Goal: Task Accomplishment & Management: Manage account settings

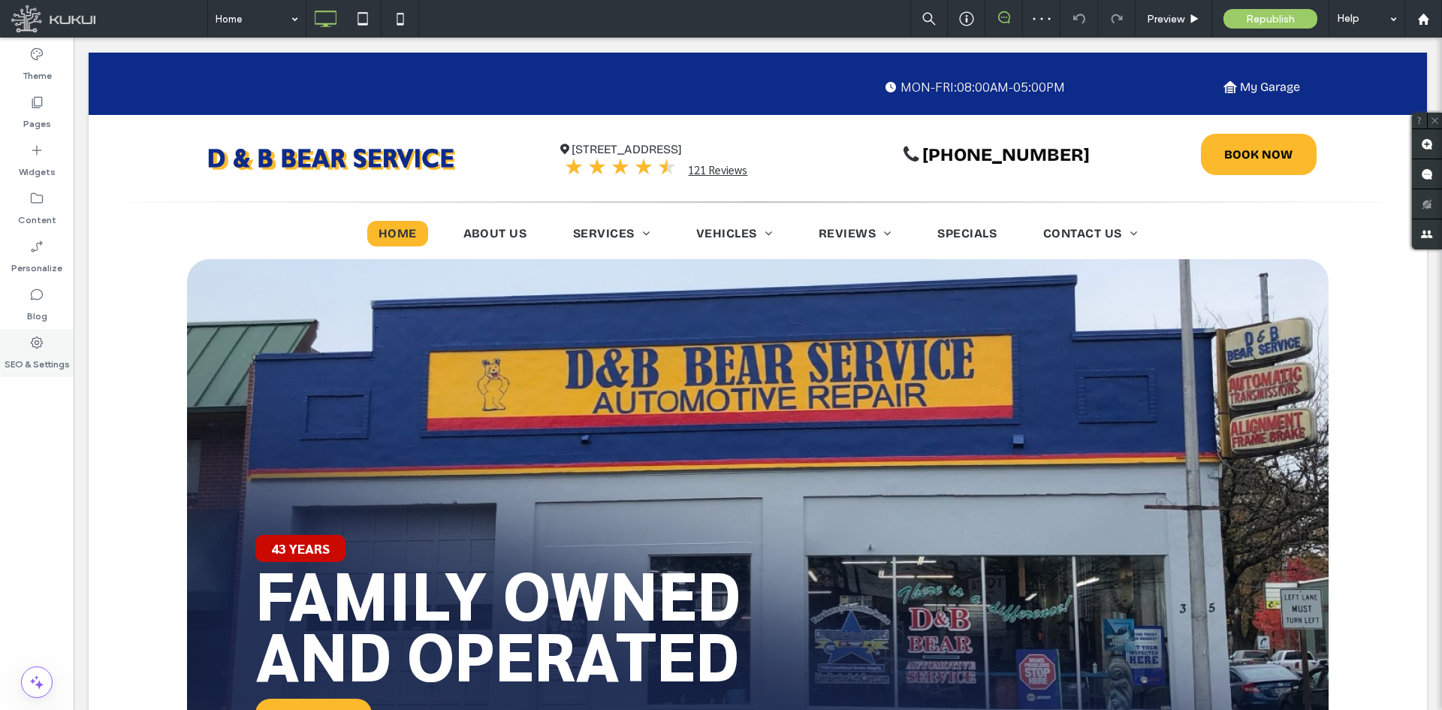
click at [21, 352] on label "SEO & Settings" at bounding box center [37, 360] width 65 height 21
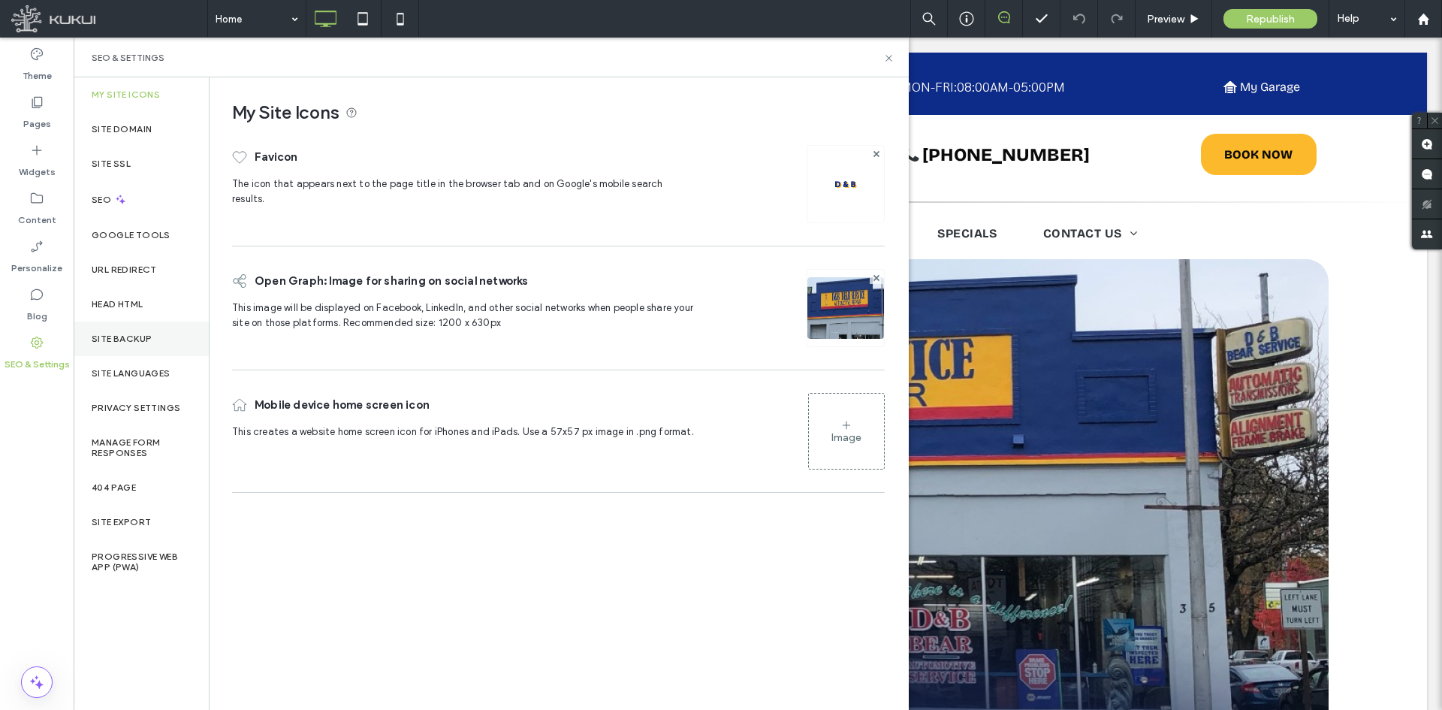
click at [131, 331] on div "Site Backup" at bounding box center [141, 338] width 135 height 35
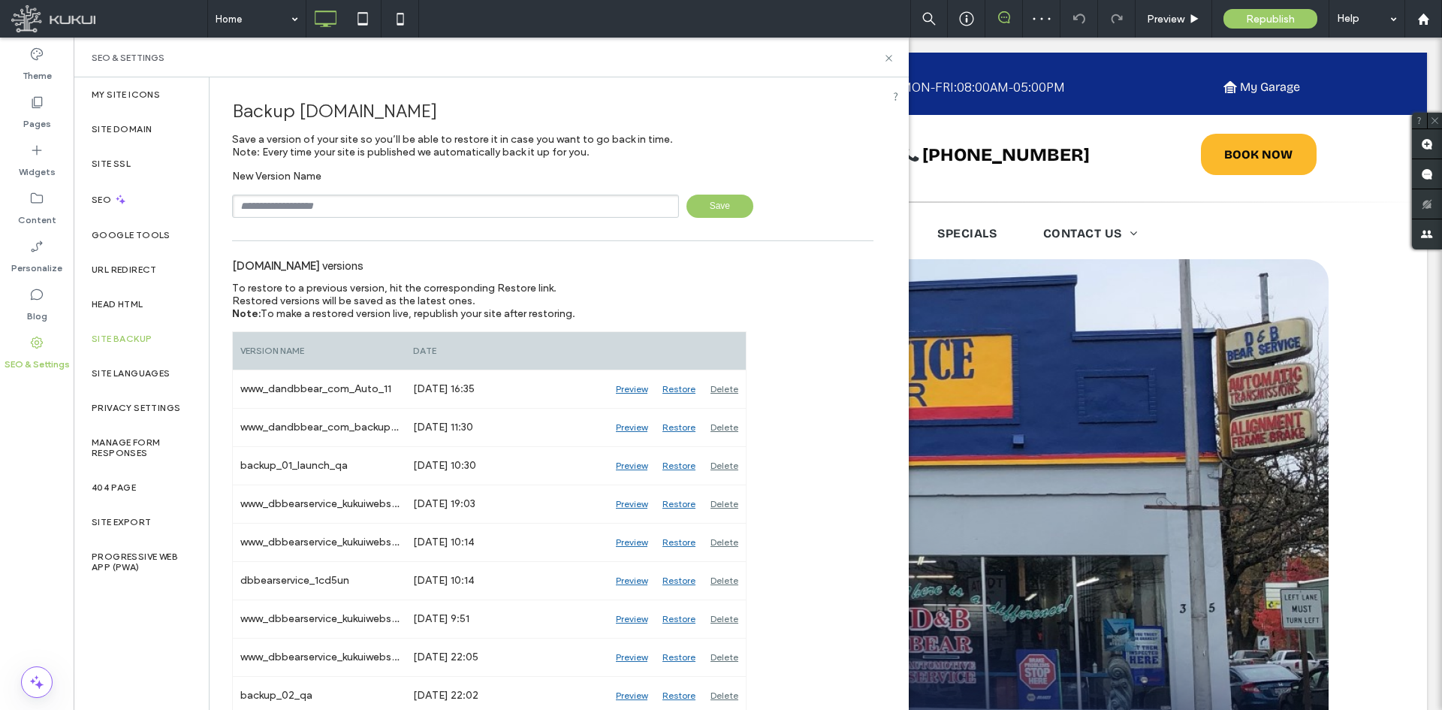
click at [431, 210] on input "text" at bounding box center [455, 206] width 447 height 23
type input "**********"
click at [693, 209] on span "Save" at bounding box center [720, 206] width 67 height 23
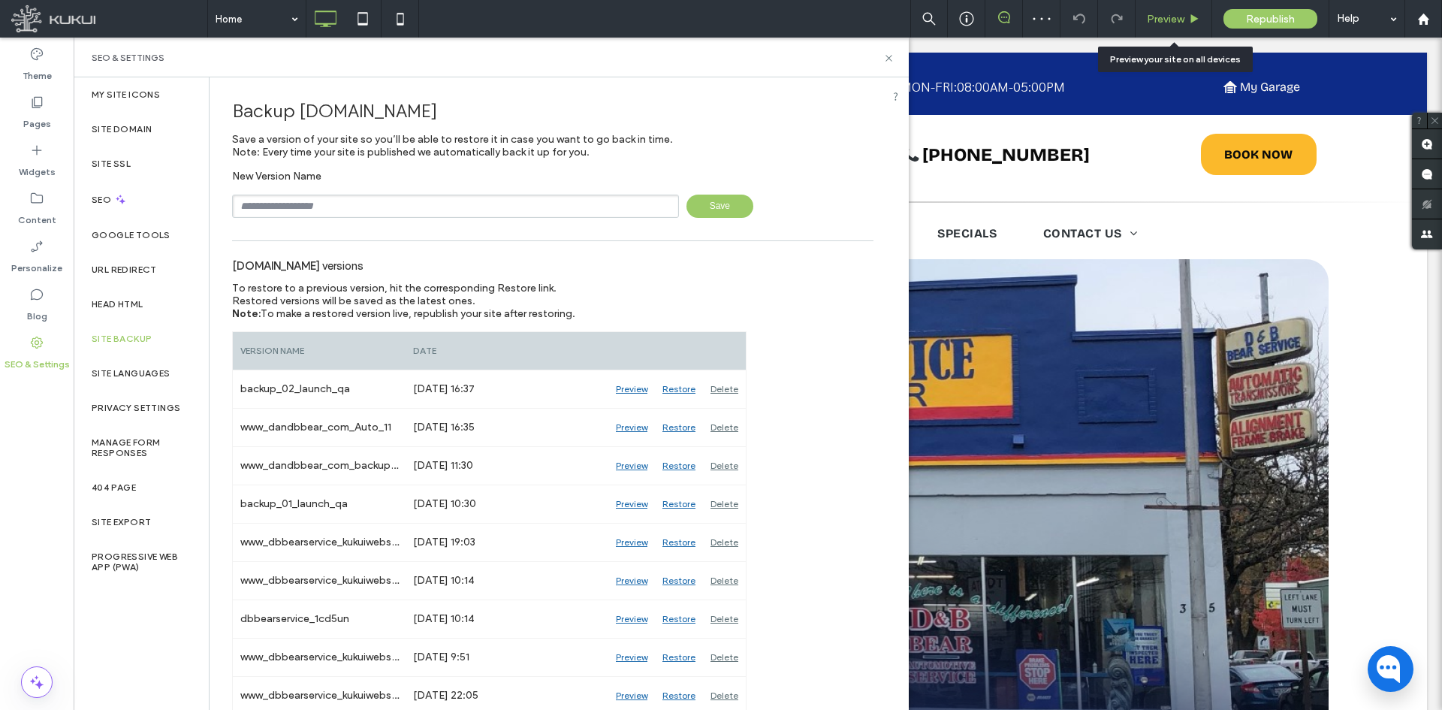
click at [1149, 20] on span "Preview" at bounding box center [1166, 19] width 38 height 13
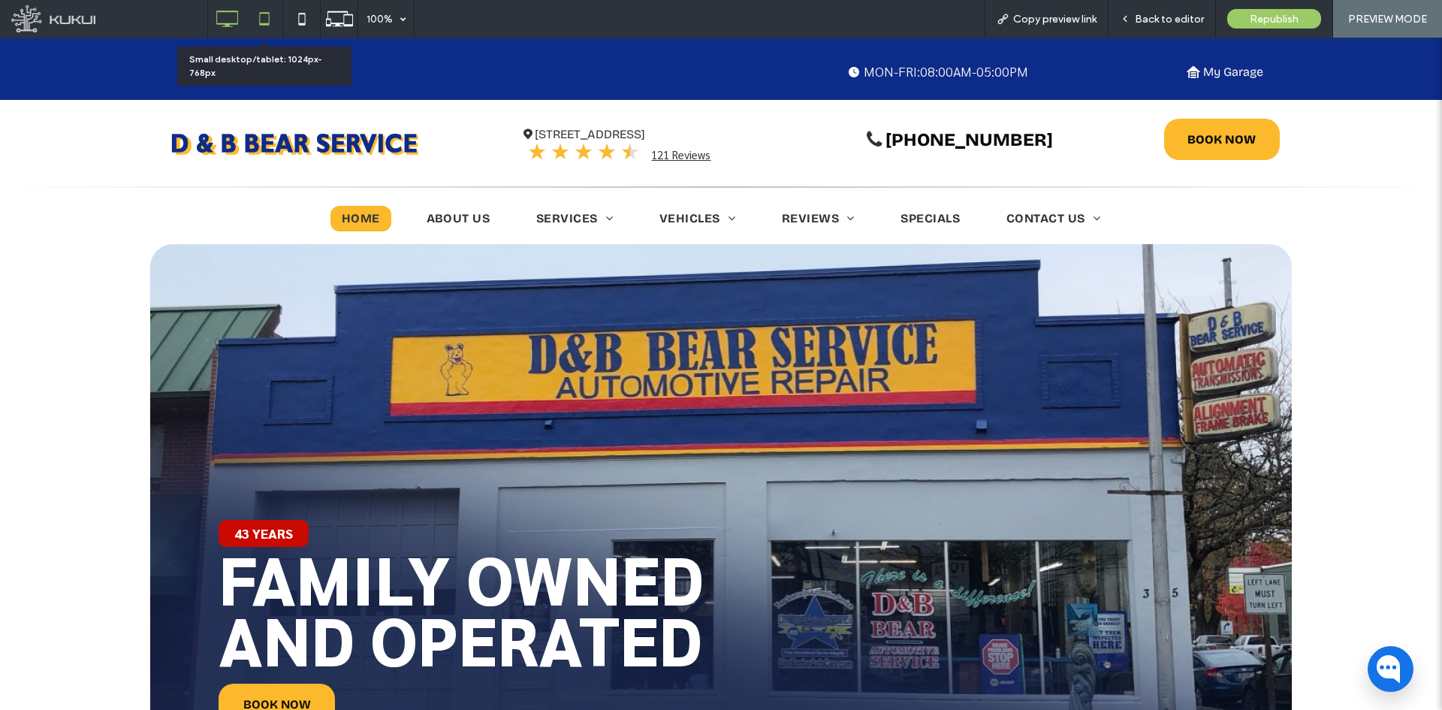
click at [261, 16] on icon at bounding box center [264, 19] width 30 height 30
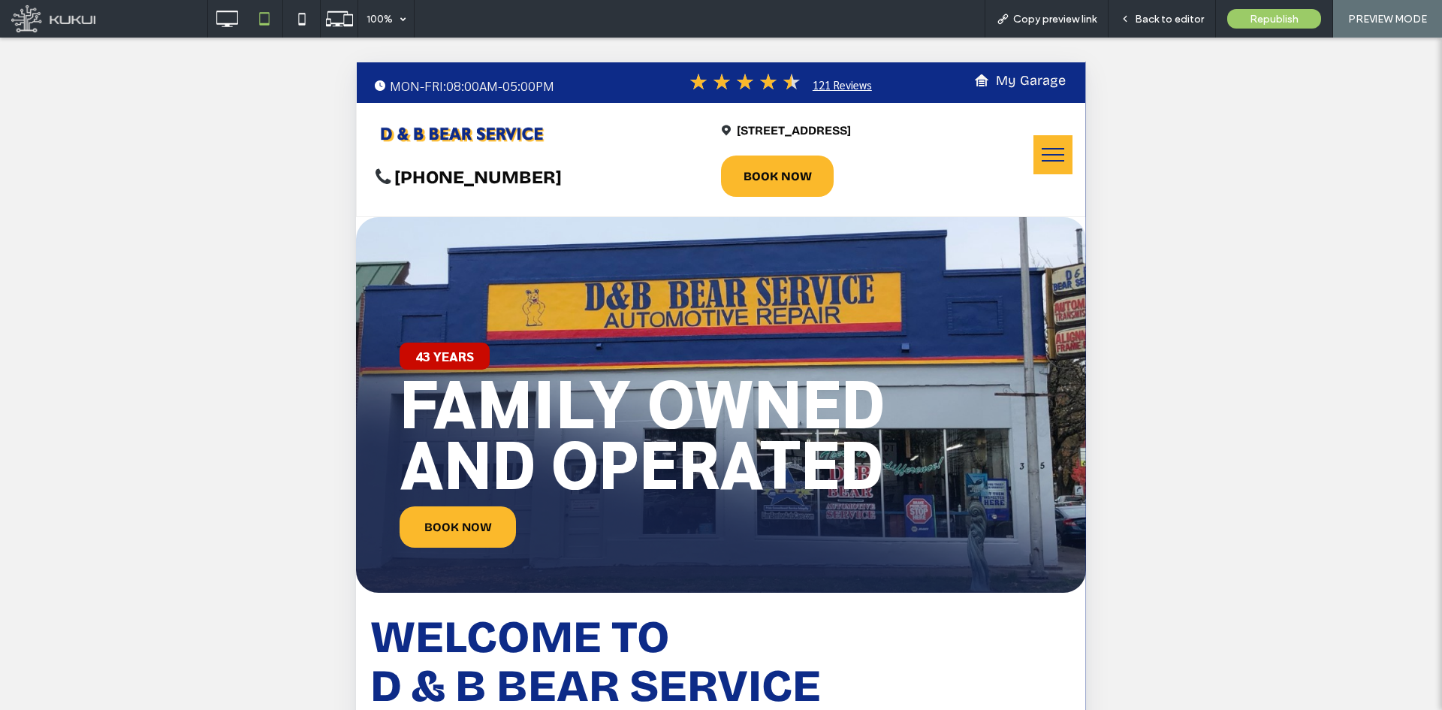
click at [1042, 154] on span "menu" at bounding box center [1053, 155] width 23 height 2
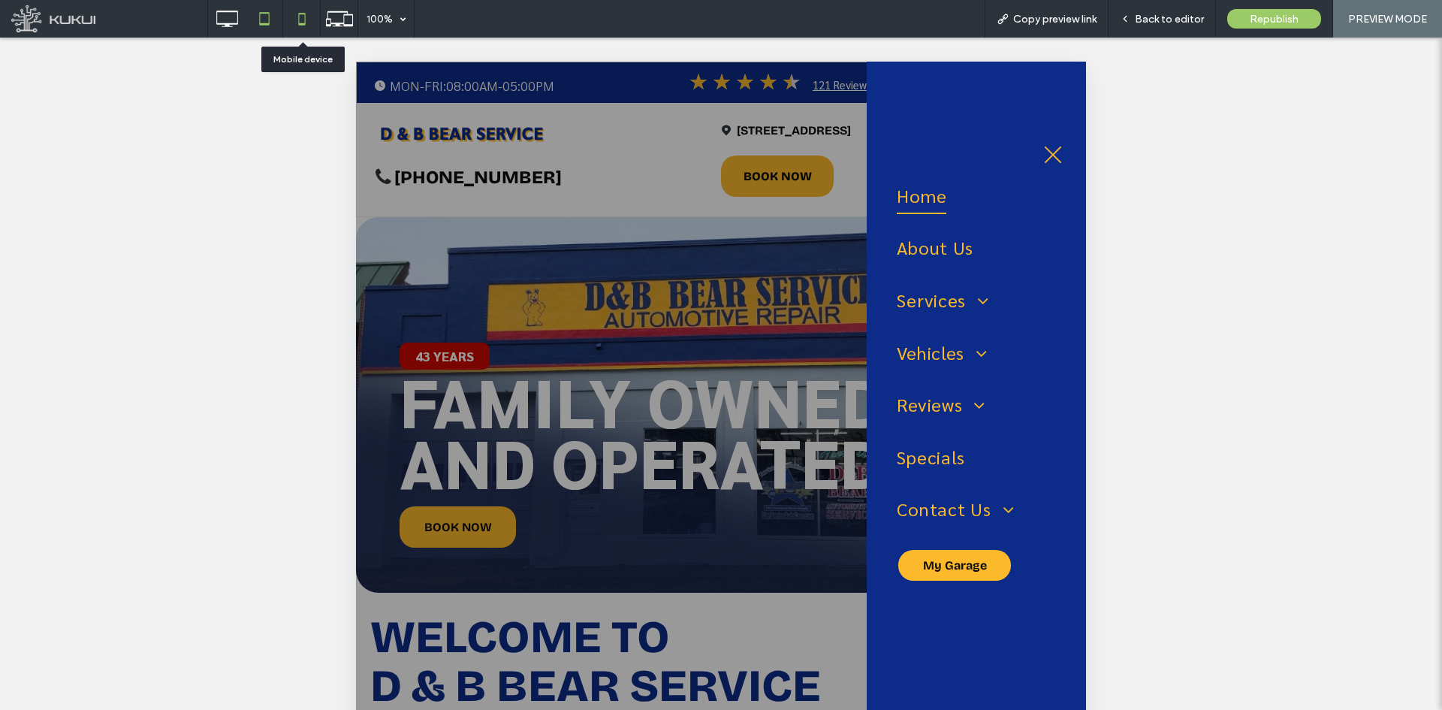
click at [303, 20] on icon at bounding box center [302, 19] width 30 height 30
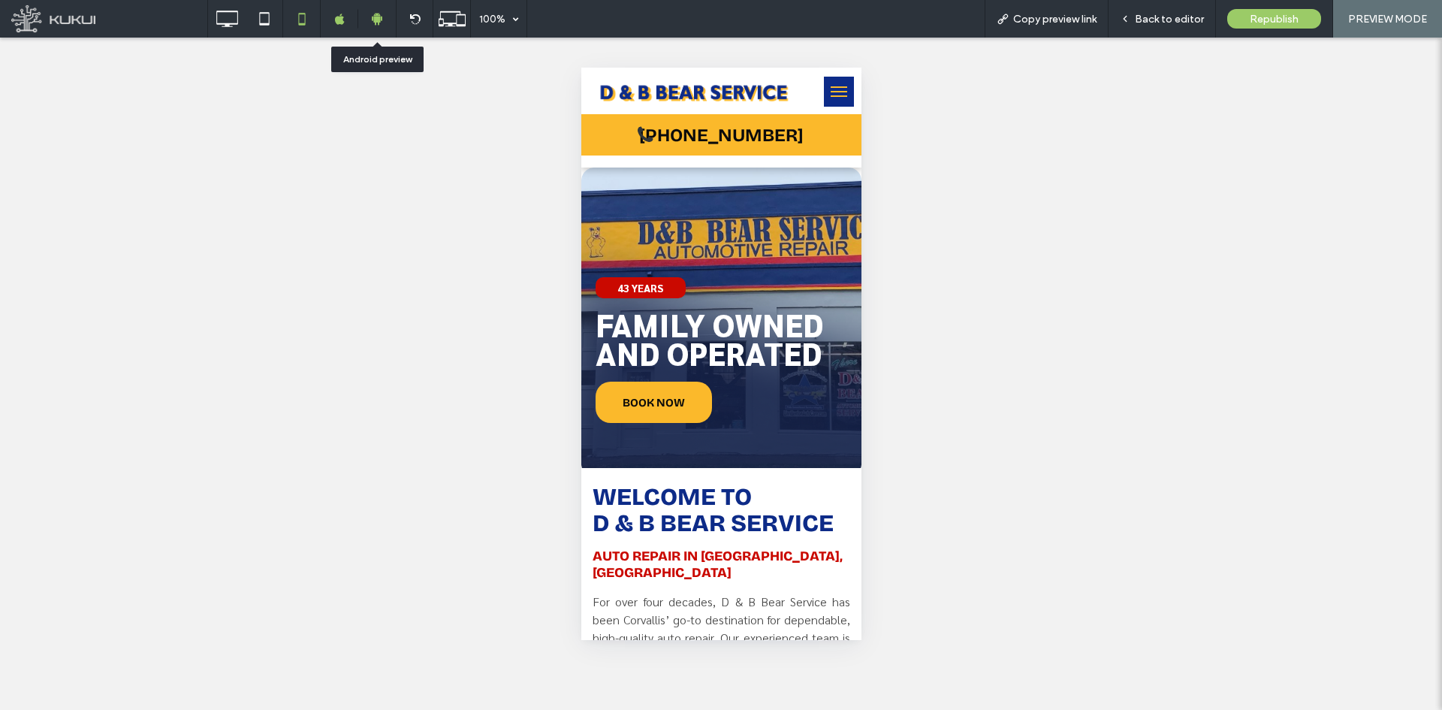
click at [374, 23] on icon at bounding box center [377, 19] width 14 height 14
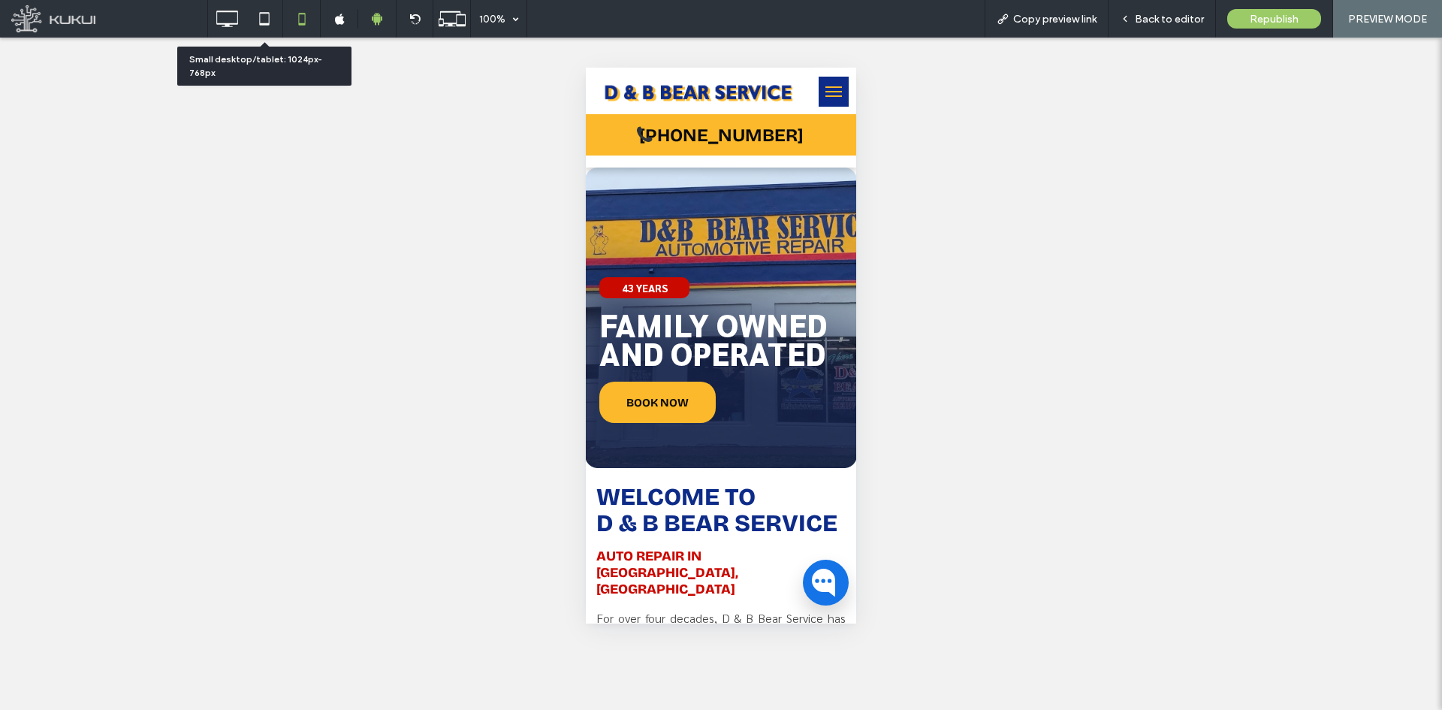
drag, startPoint x: 261, startPoint y: 22, endPoint x: 303, endPoint y: 35, distance: 43.2
click at [261, 22] on icon at bounding box center [264, 19] width 30 height 30
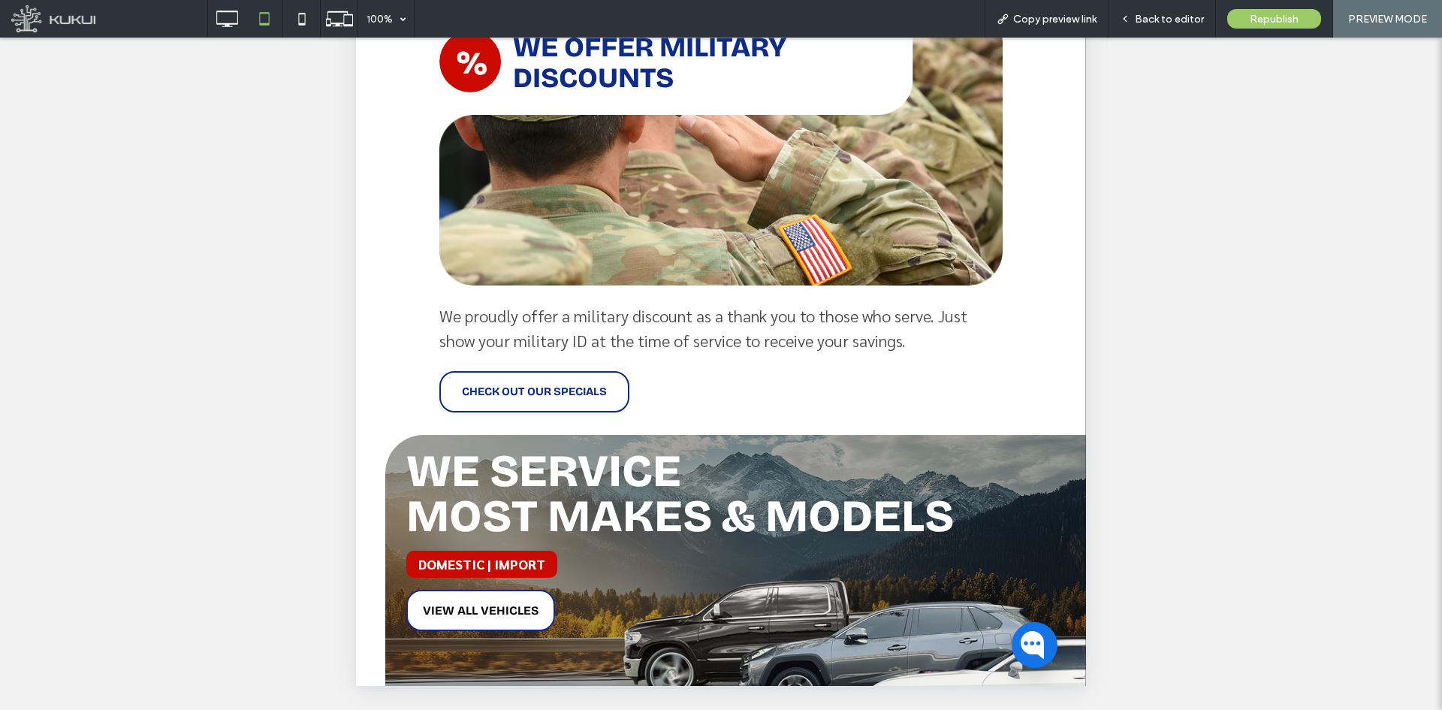
scroll to position [3390, 0]
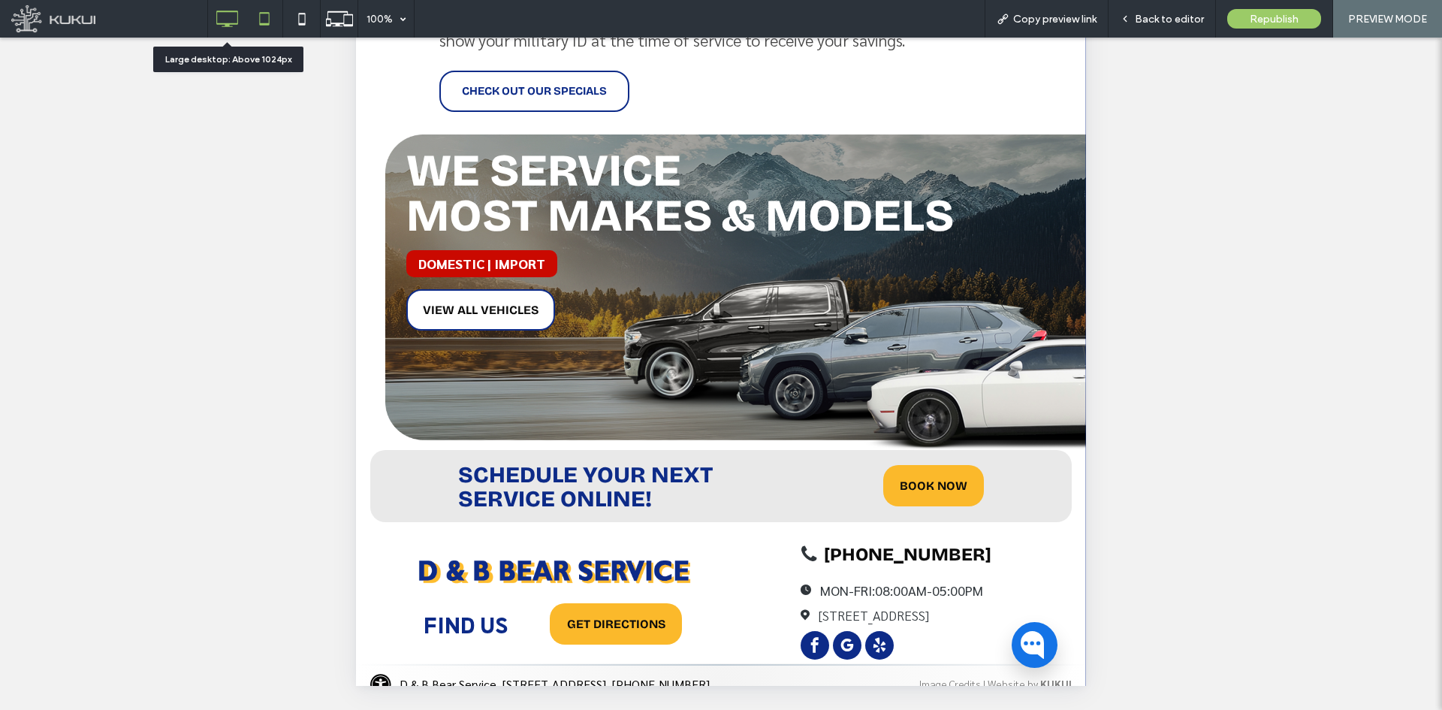
click at [216, 23] on icon at bounding box center [227, 19] width 30 height 30
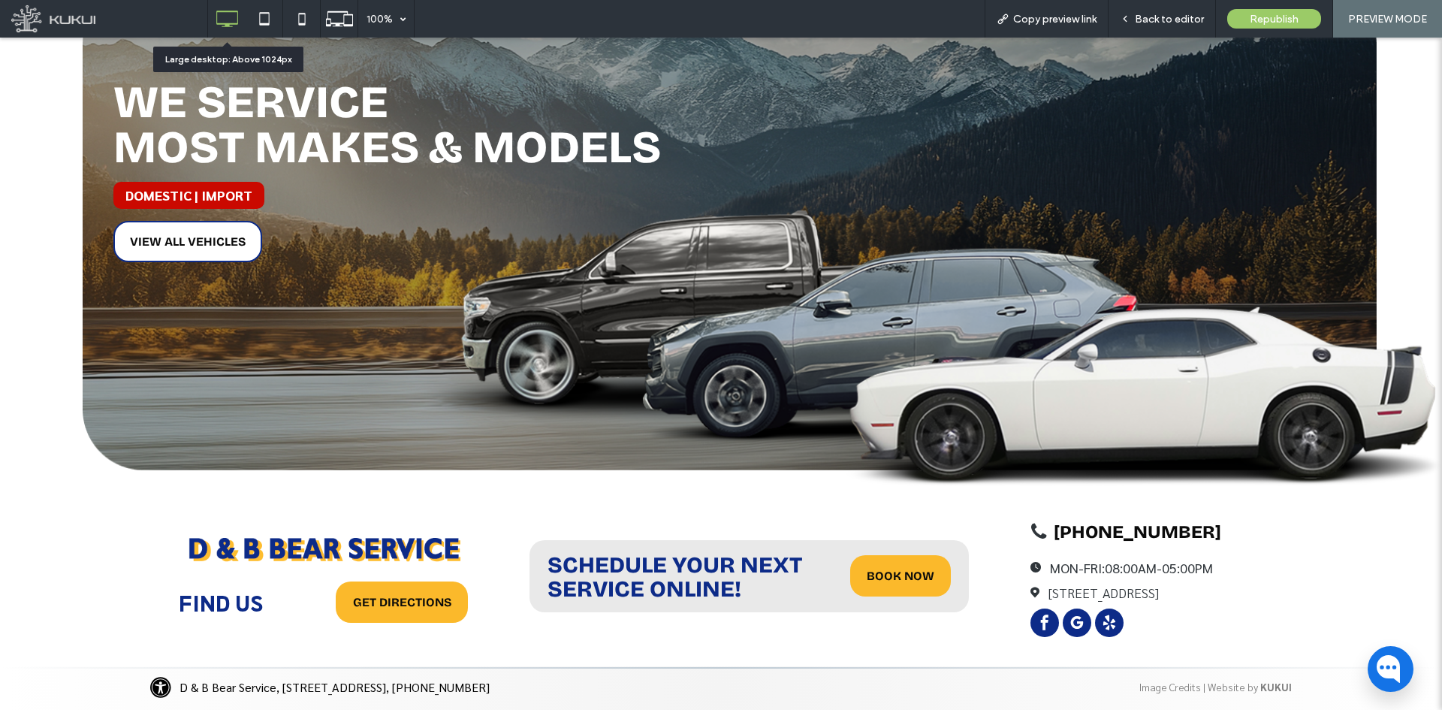
scroll to position [2827, 0]
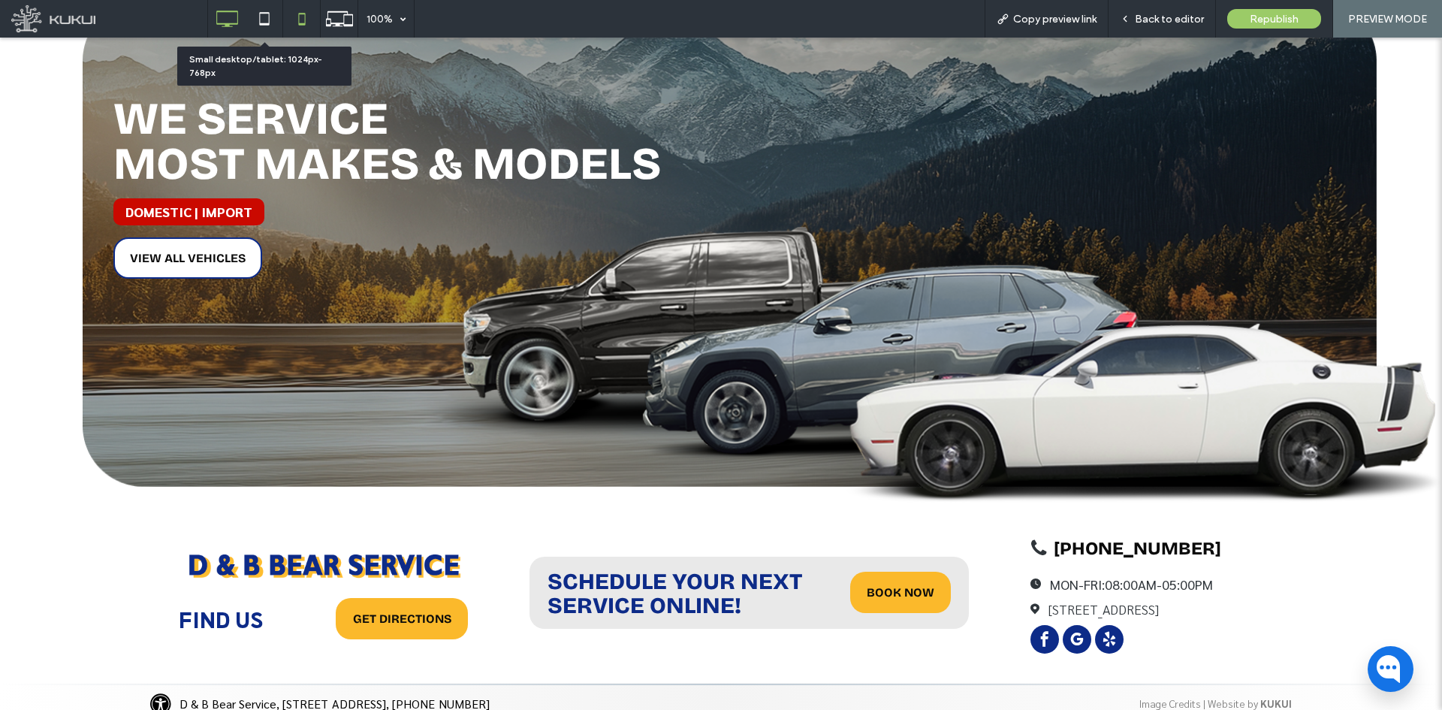
drag, startPoint x: 264, startPoint y: 17, endPoint x: 289, endPoint y: 29, distance: 27.9
click at [264, 17] on icon at bounding box center [264, 19] width 30 height 30
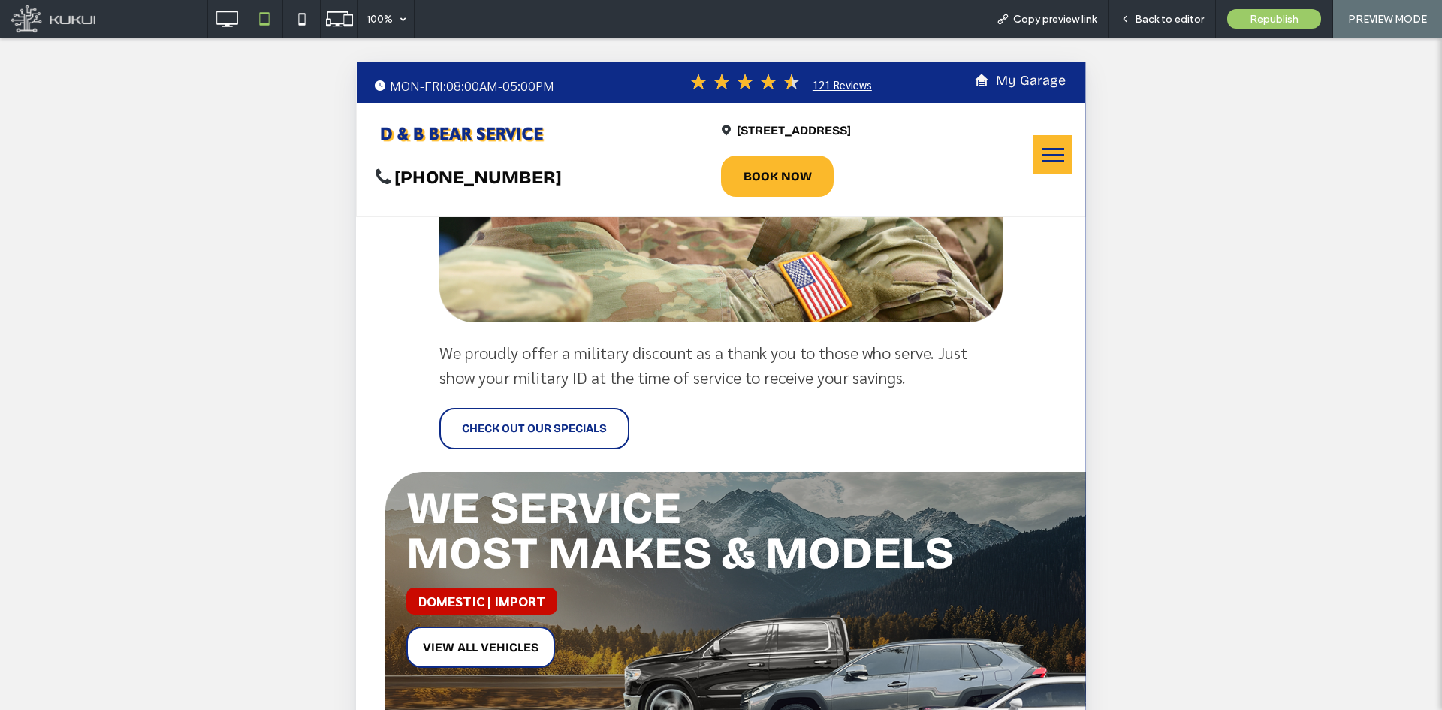
scroll to position [337, 0]
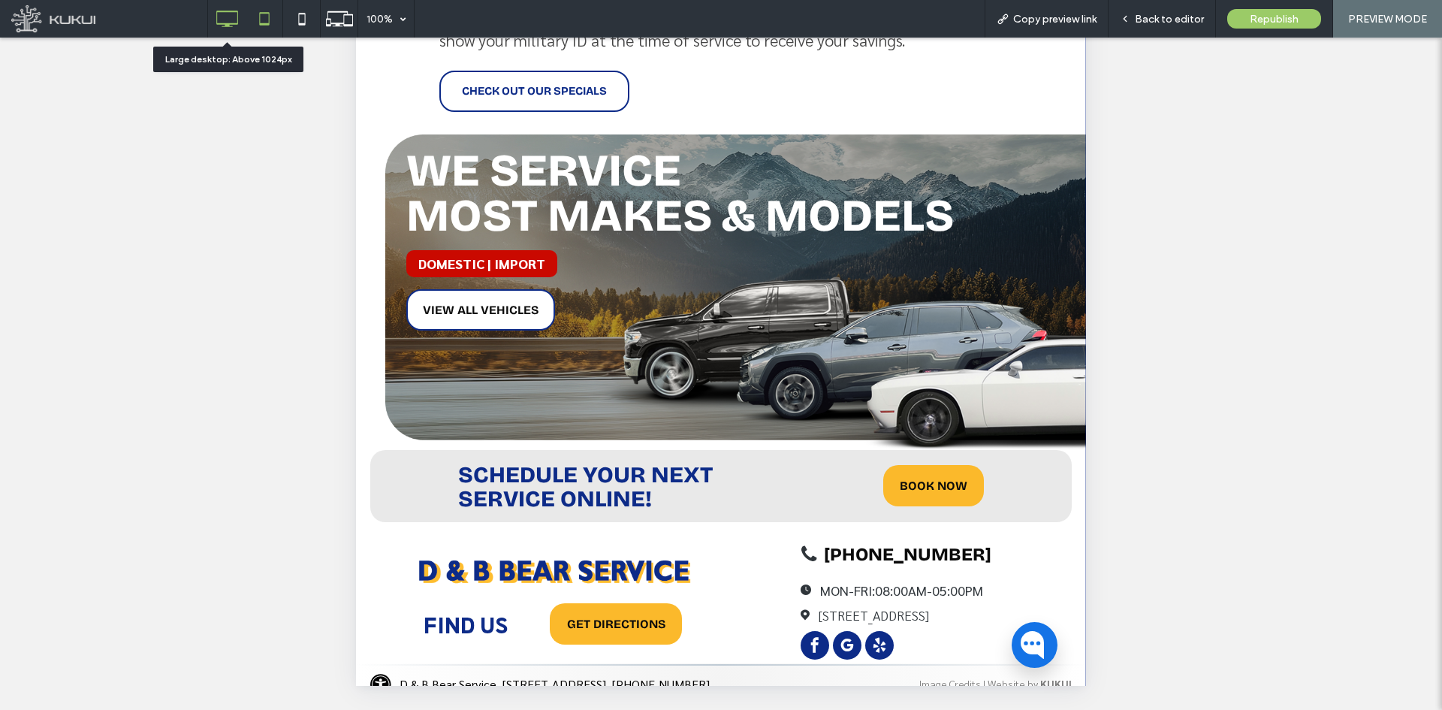
click at [235, 22] on icon at bounding box center [227, 19] width 30 height 30
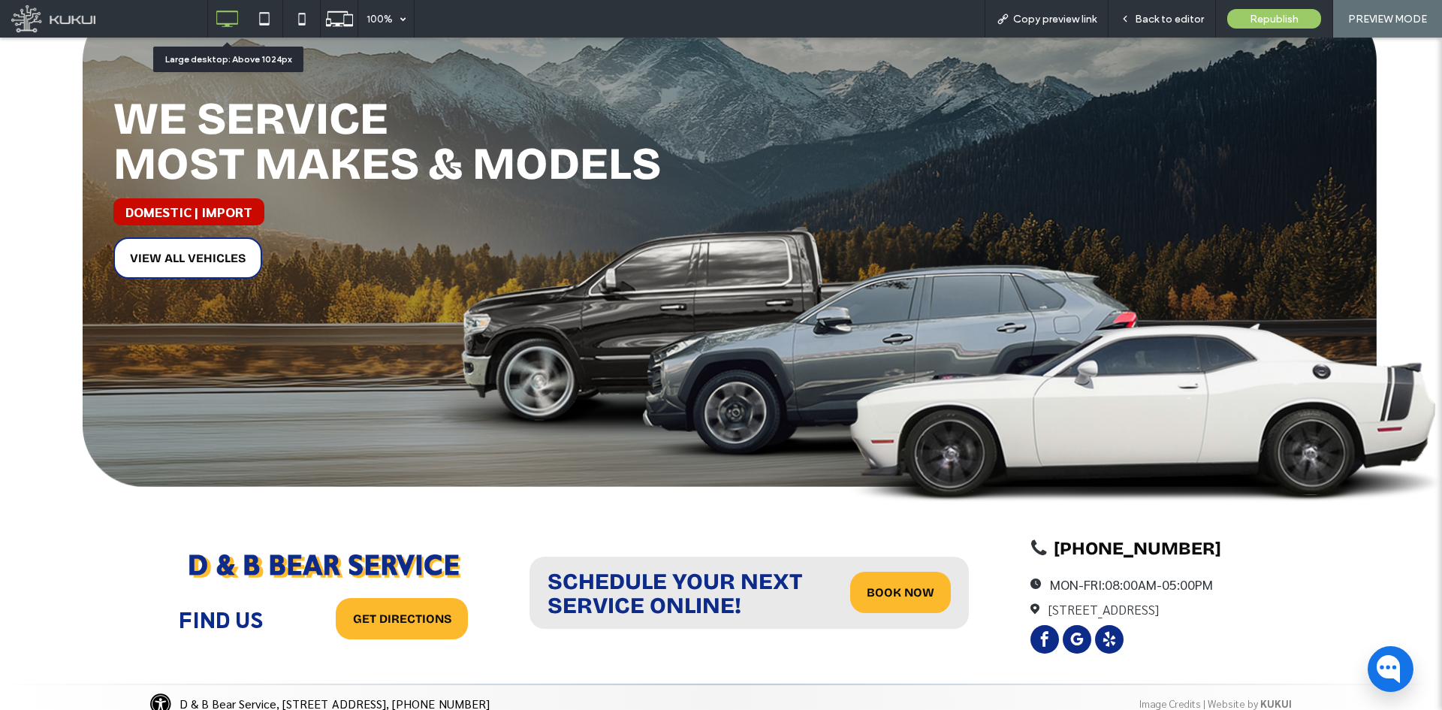
scroll to position [0, 0]
click at [1192, 26] on div "Back to editor" at bounding box center [1162, 19] width 107 height 38
click at [1139, 11] on div "Back to editor" at bounding box center [1162, 19] width 107 height 38
click at [1163, 16] on span "Back to editor" at bounding box center [1169, 19] width 69 height 13
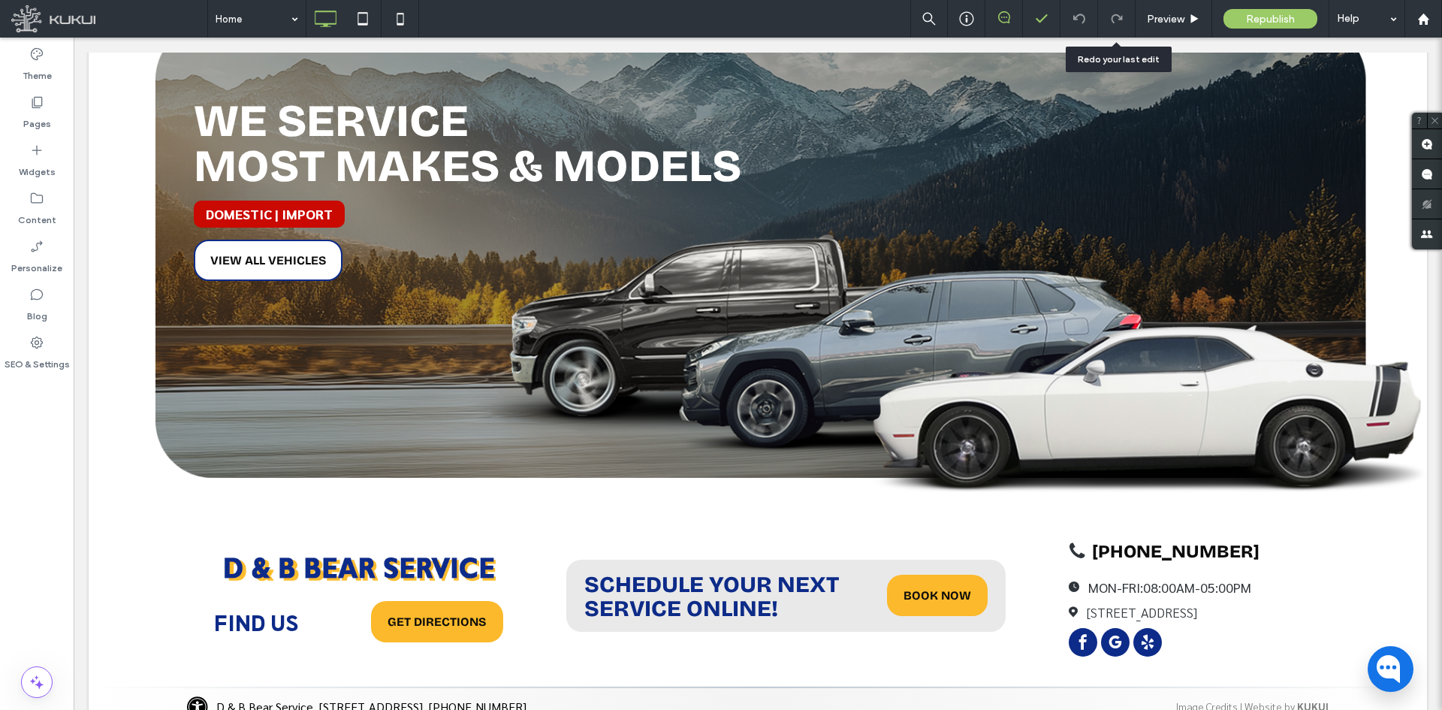
scroll to position [2811, 0]
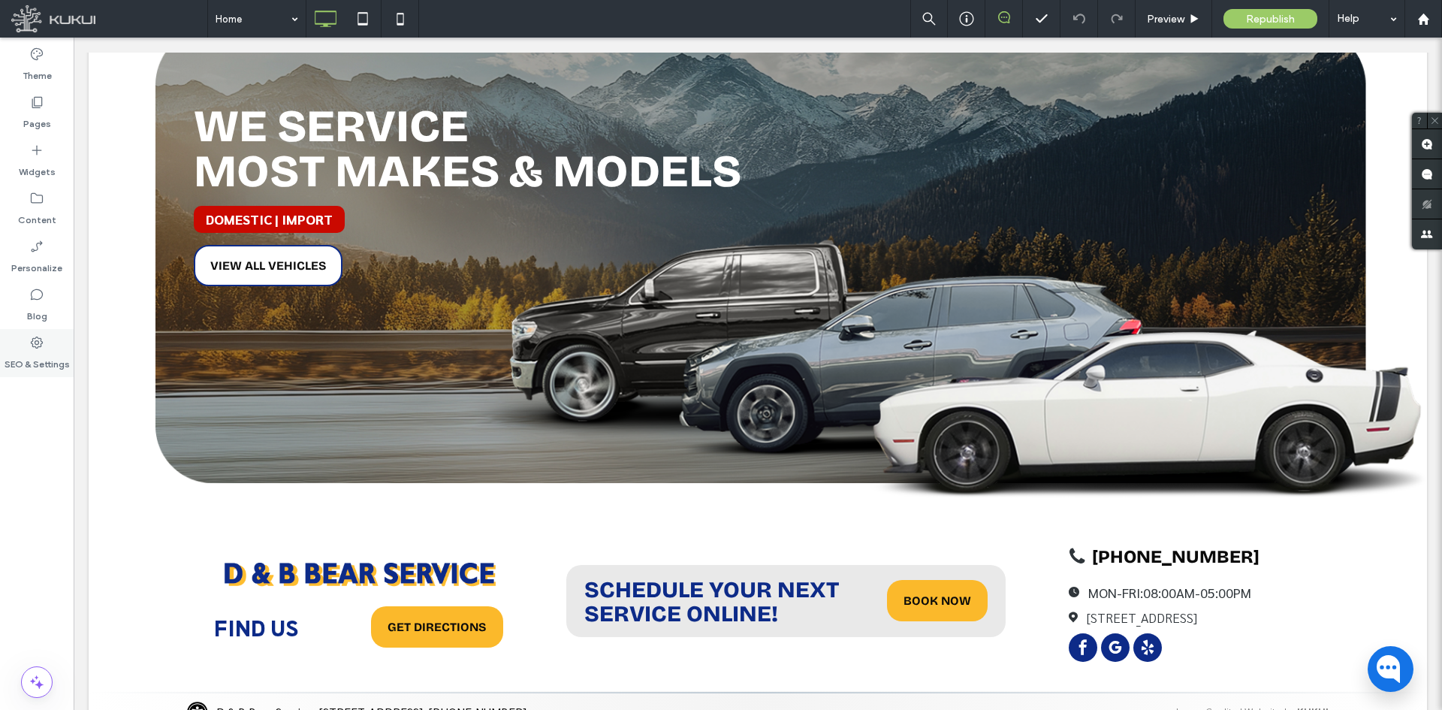
click at [41, 362] on label "SEO & Settings" at bounding box center [37, 360] width 65 height 21
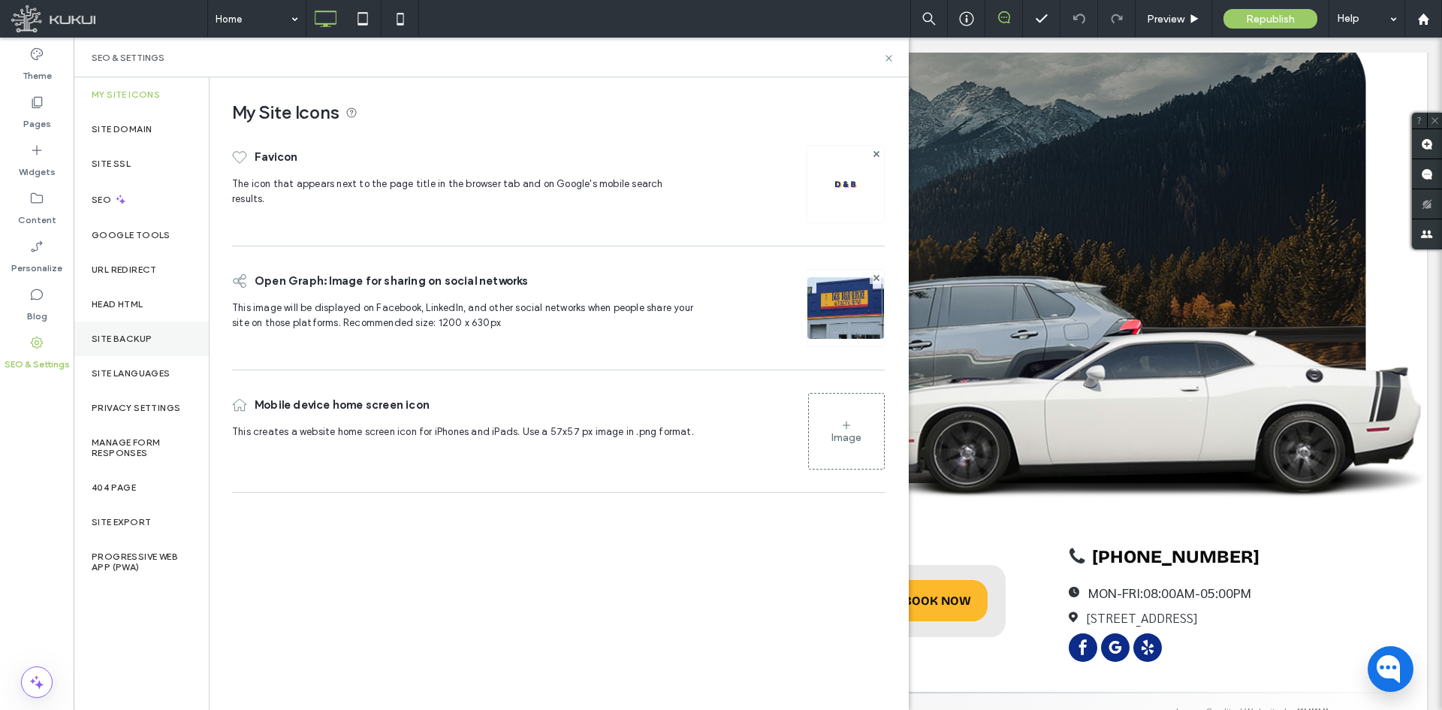
click at [132, 349] on div "Site Backup" at bounding box center [141, 338] width 135 height 35
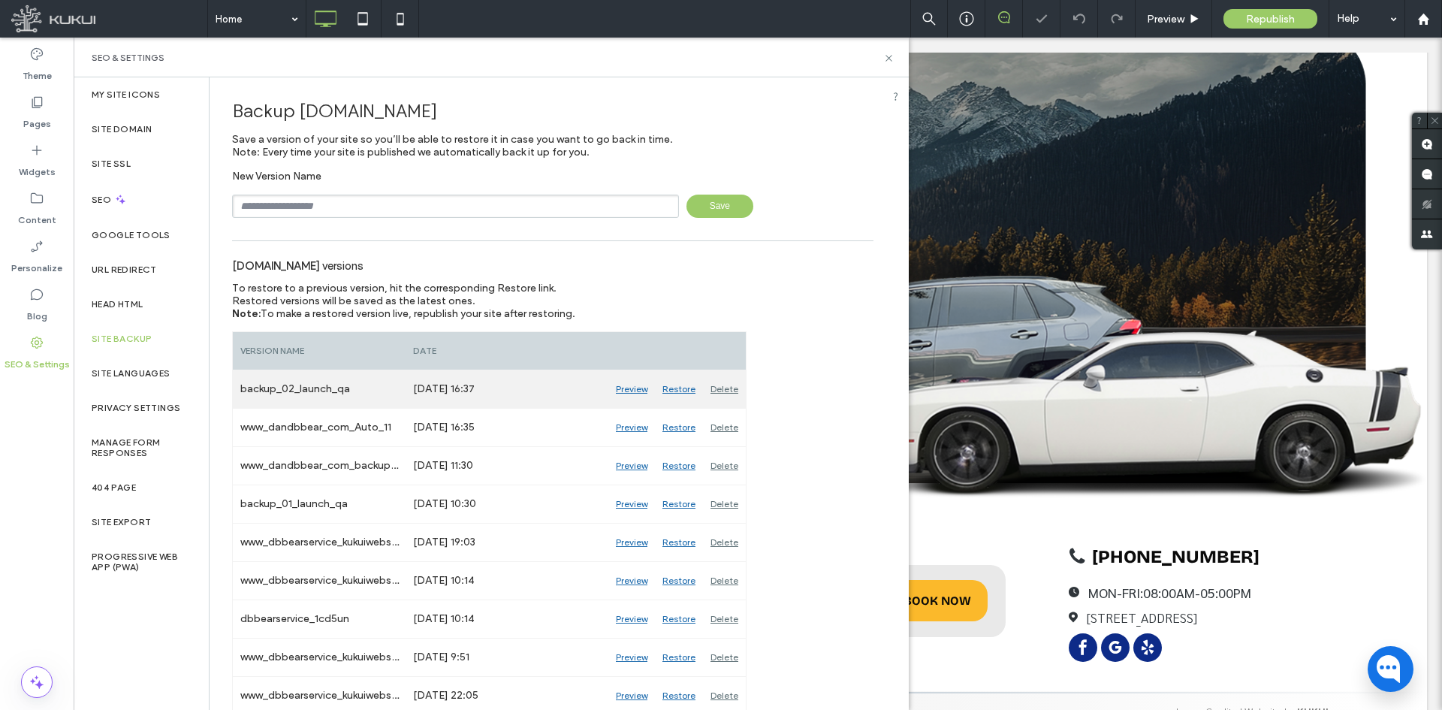
click at [677, 388] on div "Restore" at bounding box center [679, 389] width 48 height 38
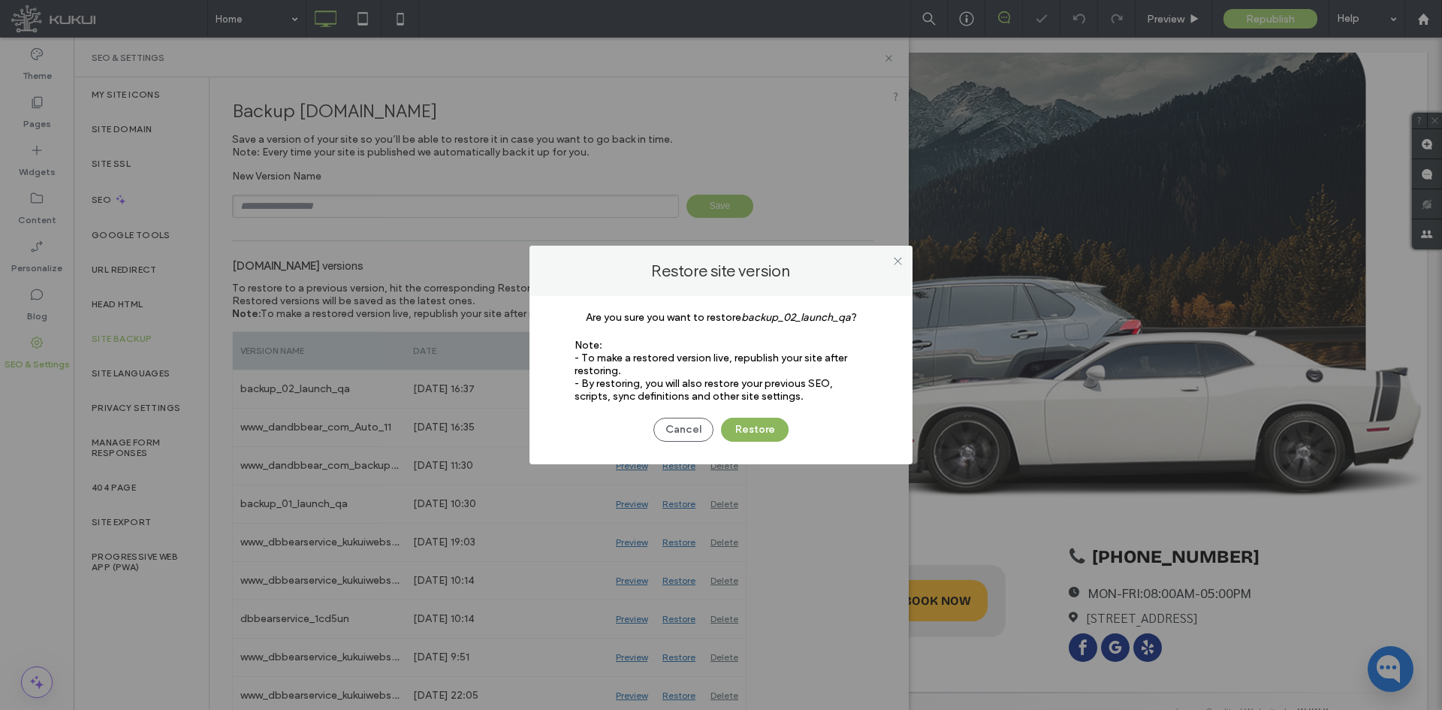
click at [746, 422] on button "Restore" at bounding box center [755, 430] width 68 height 24
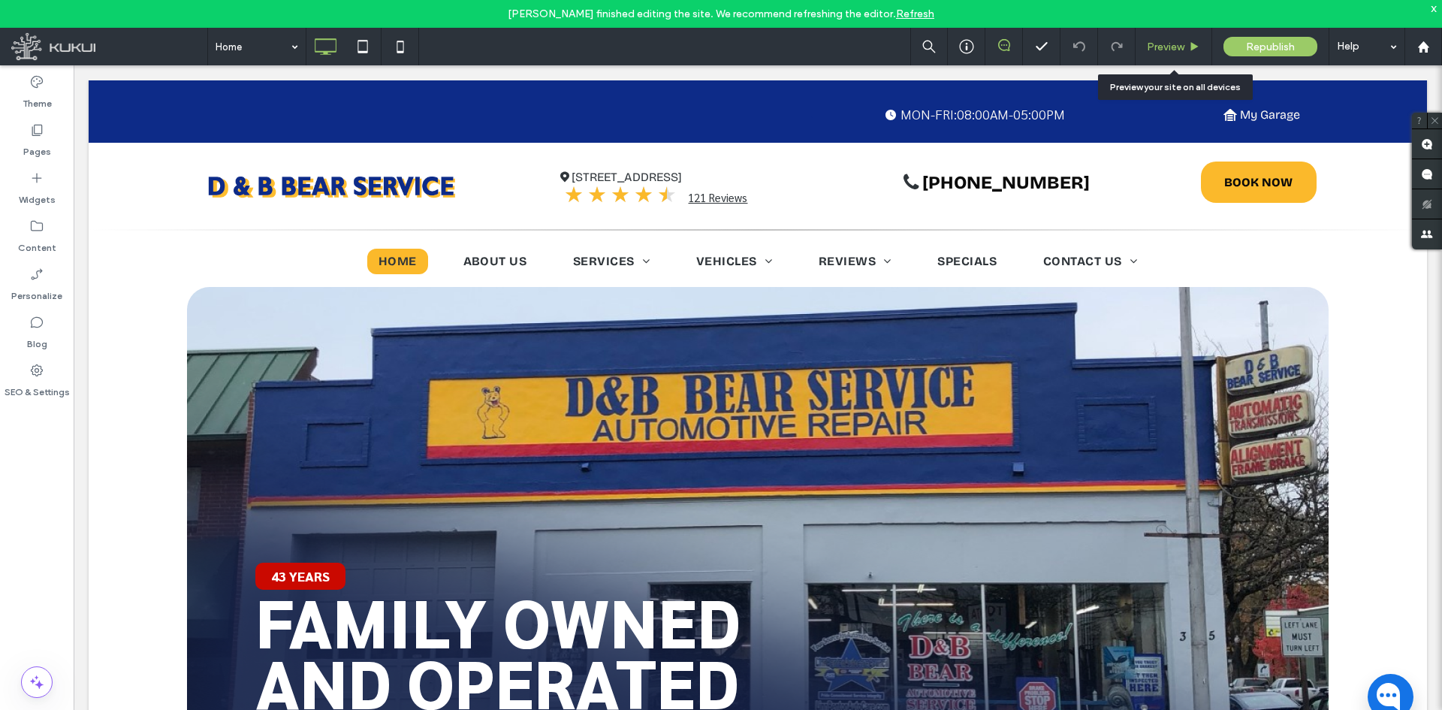
click at [1165, 47] on span "Preview" at bounding box center [1166, 47] width 38 height 13
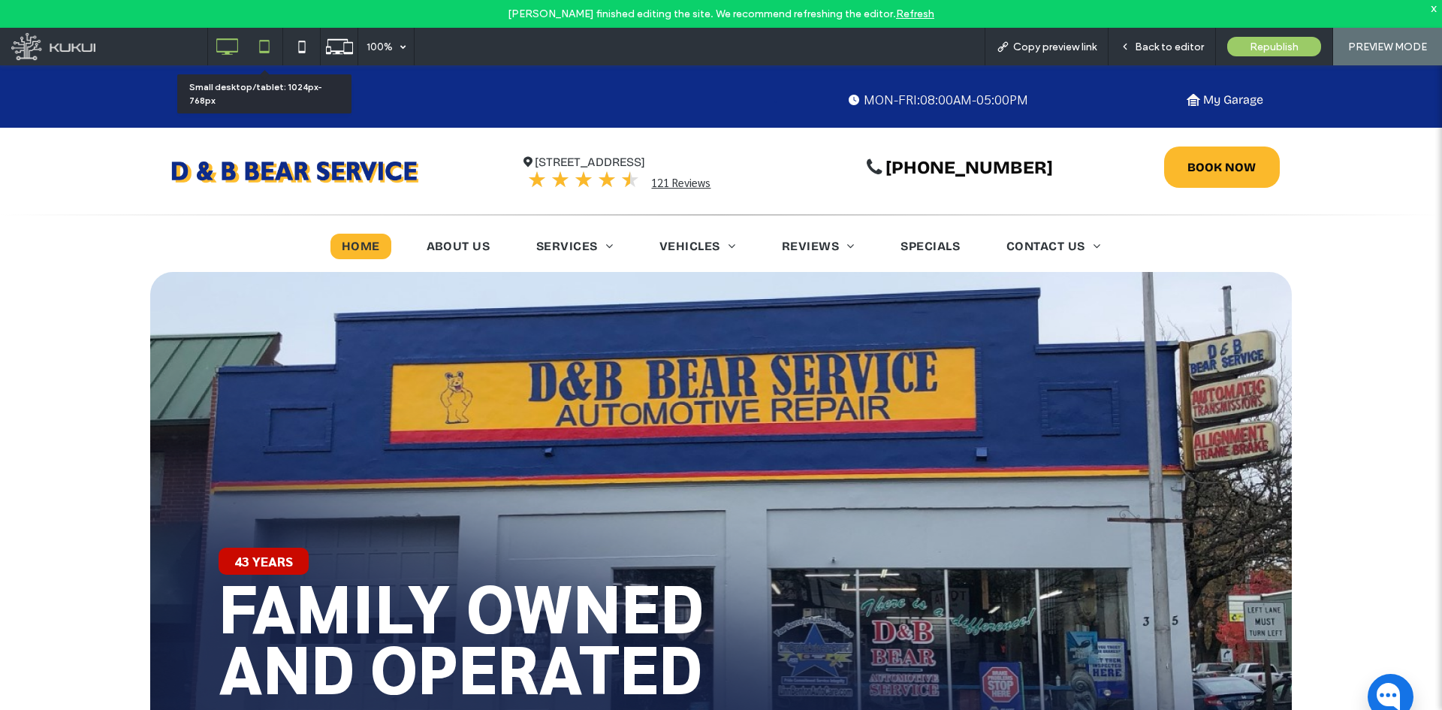
click at [269, 51] on use at bounding box center [264, 46] width 10 height 13
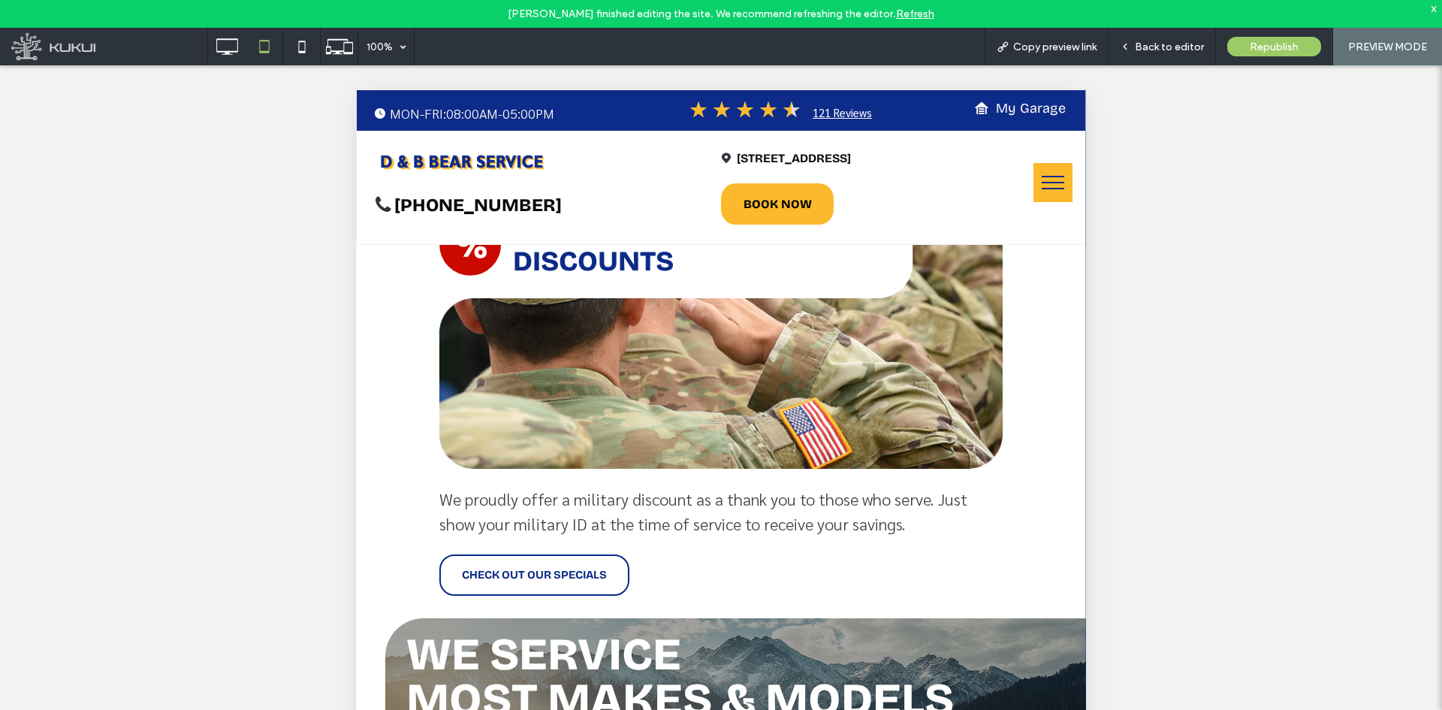
scroll to position [3390, 0]
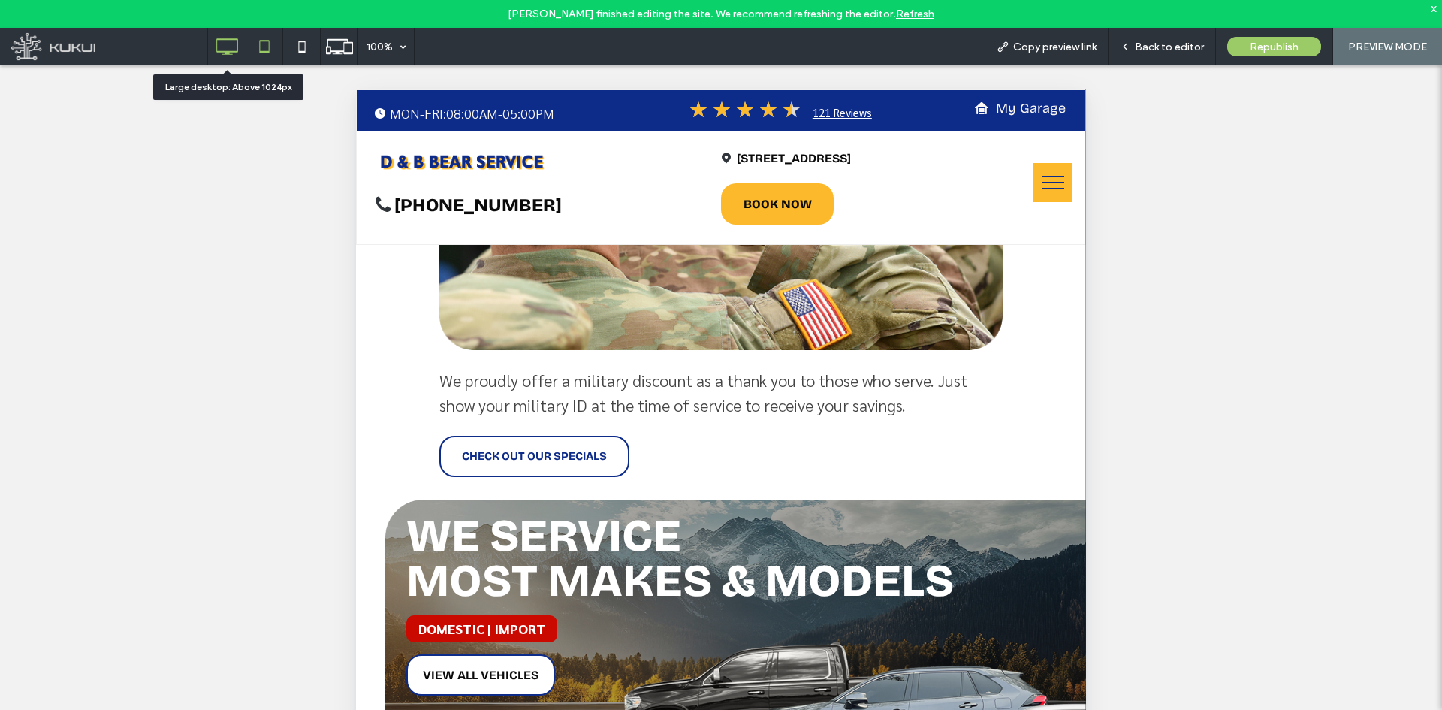
click at [224, 50] on icon at bounding box center [227, 47] width 30 height 30
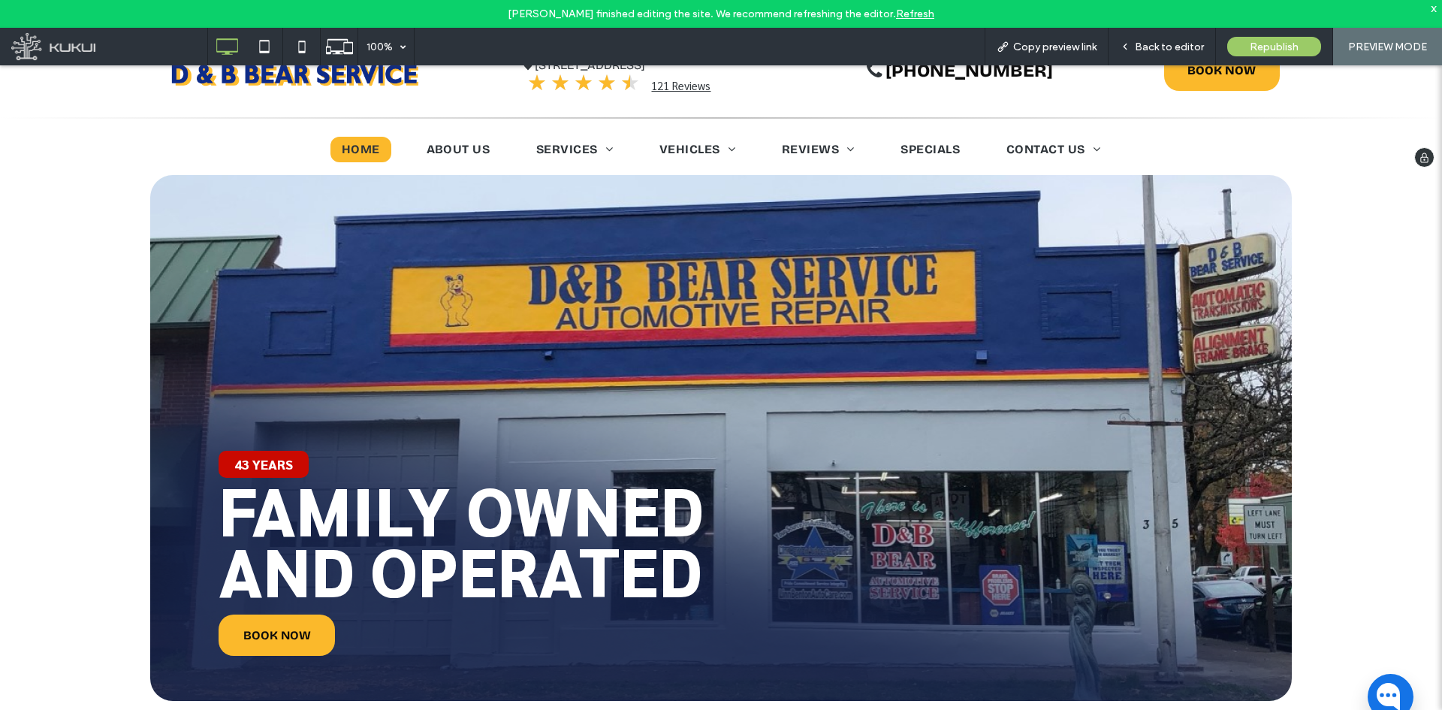
scroll to position [0, 0]
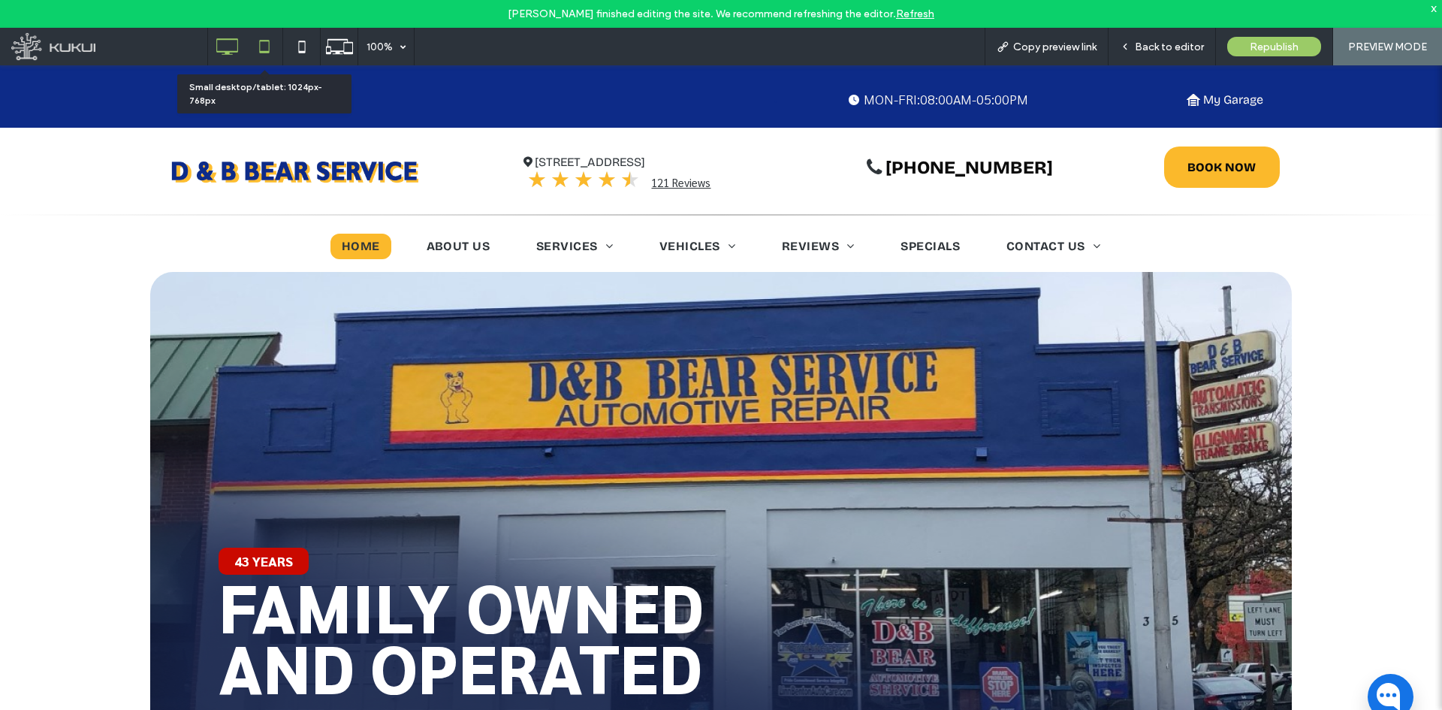
click at [260, 49] on use at bounding box center [264, 46] width 10 height 13
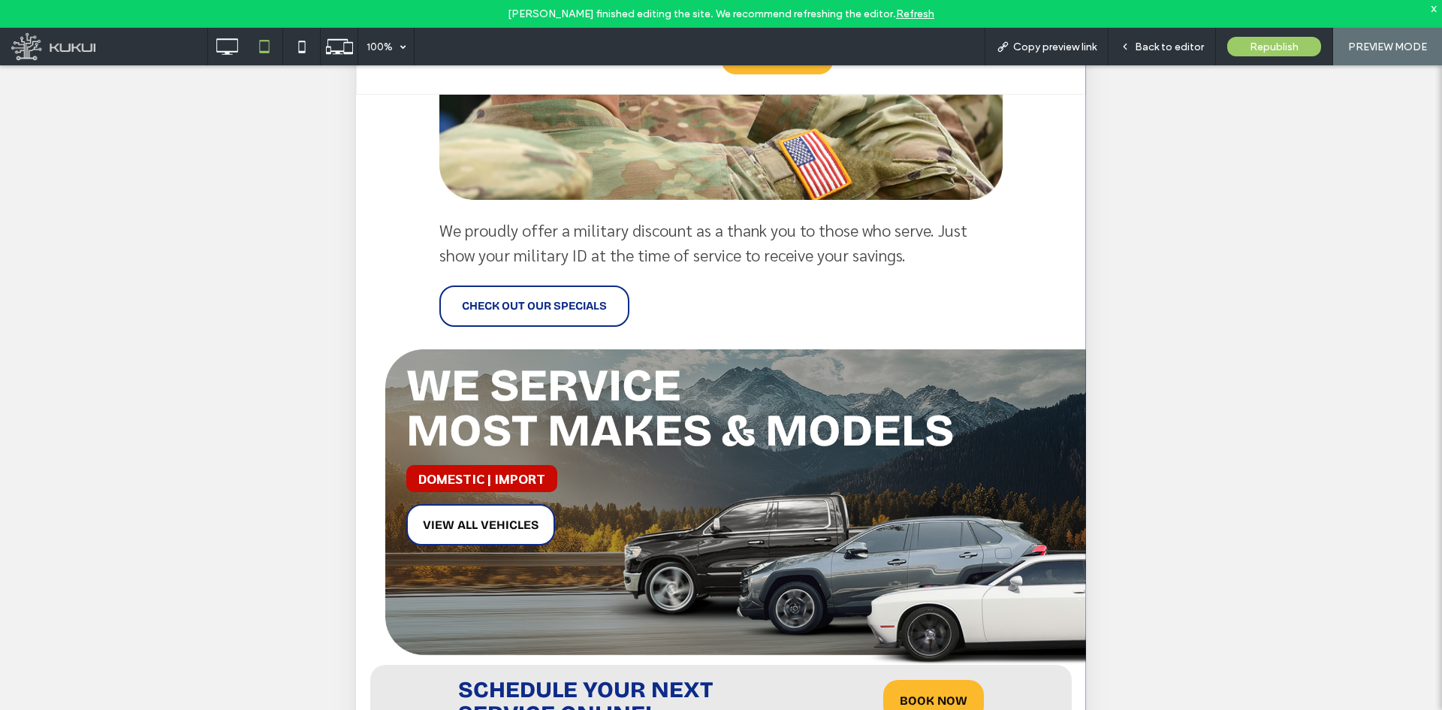
scroll to position [365, 0]
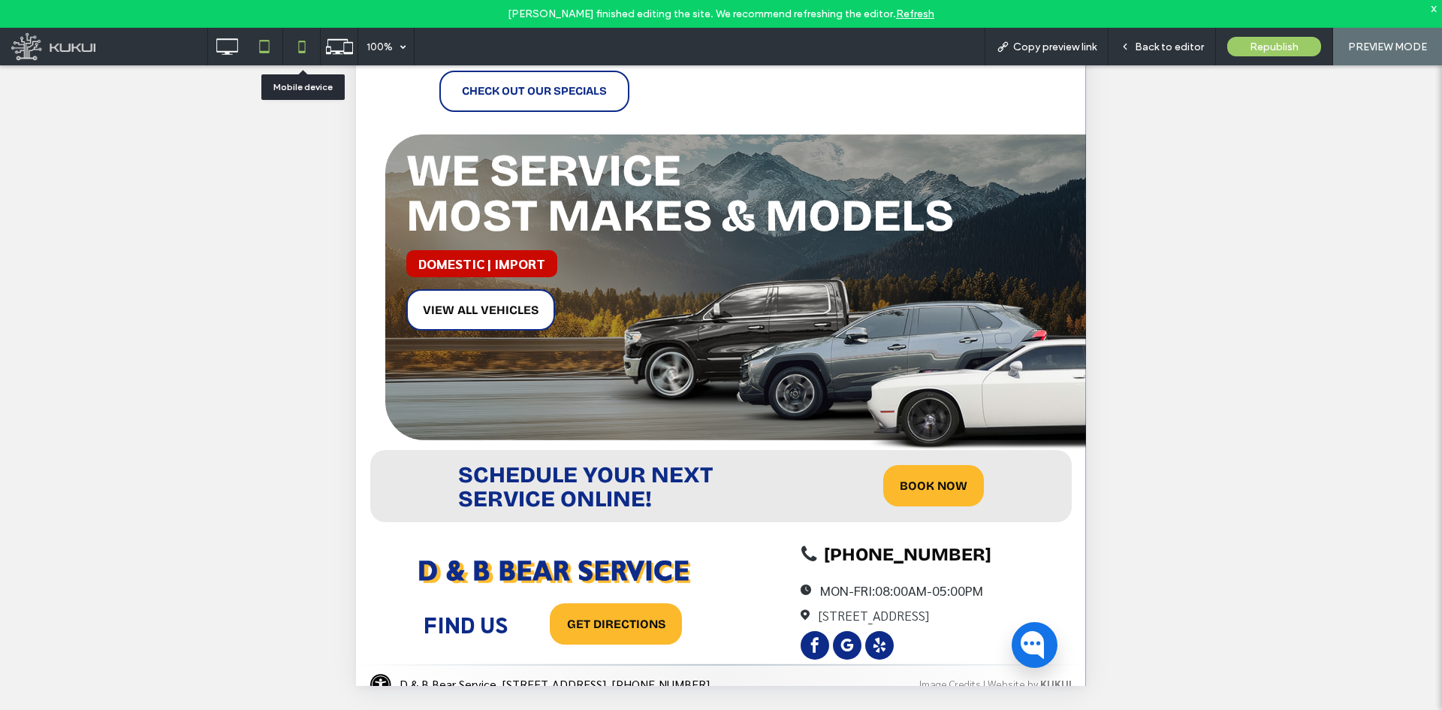
click at [299, 54] on icon at bounding box center [302, 47] width 30 height 30
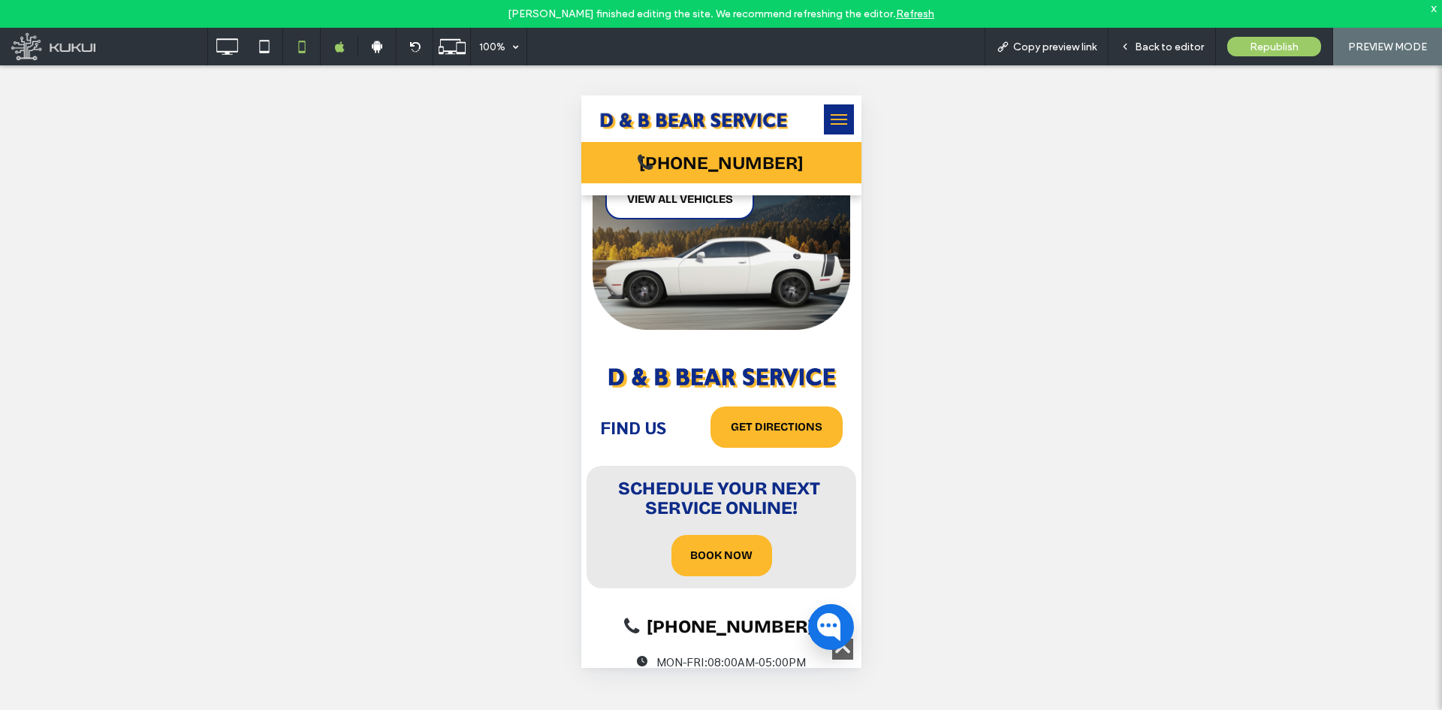
scroll to position [3988, 0]
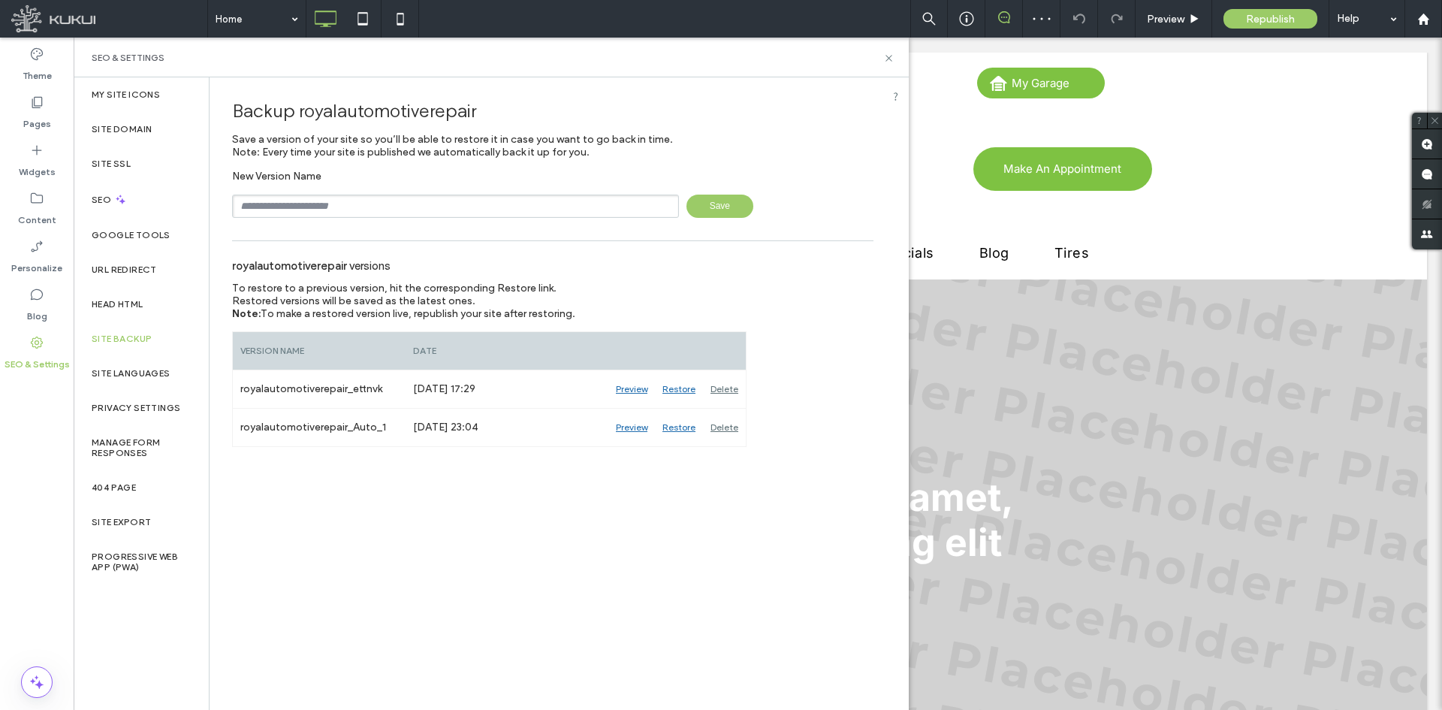
click at [457, 206] on input "text" at bounding box center [455, 206] width 447 height 23
type input "**********"
click at [733, 211] on span "Save" at bounding box center [720, 206] width 67 height 23
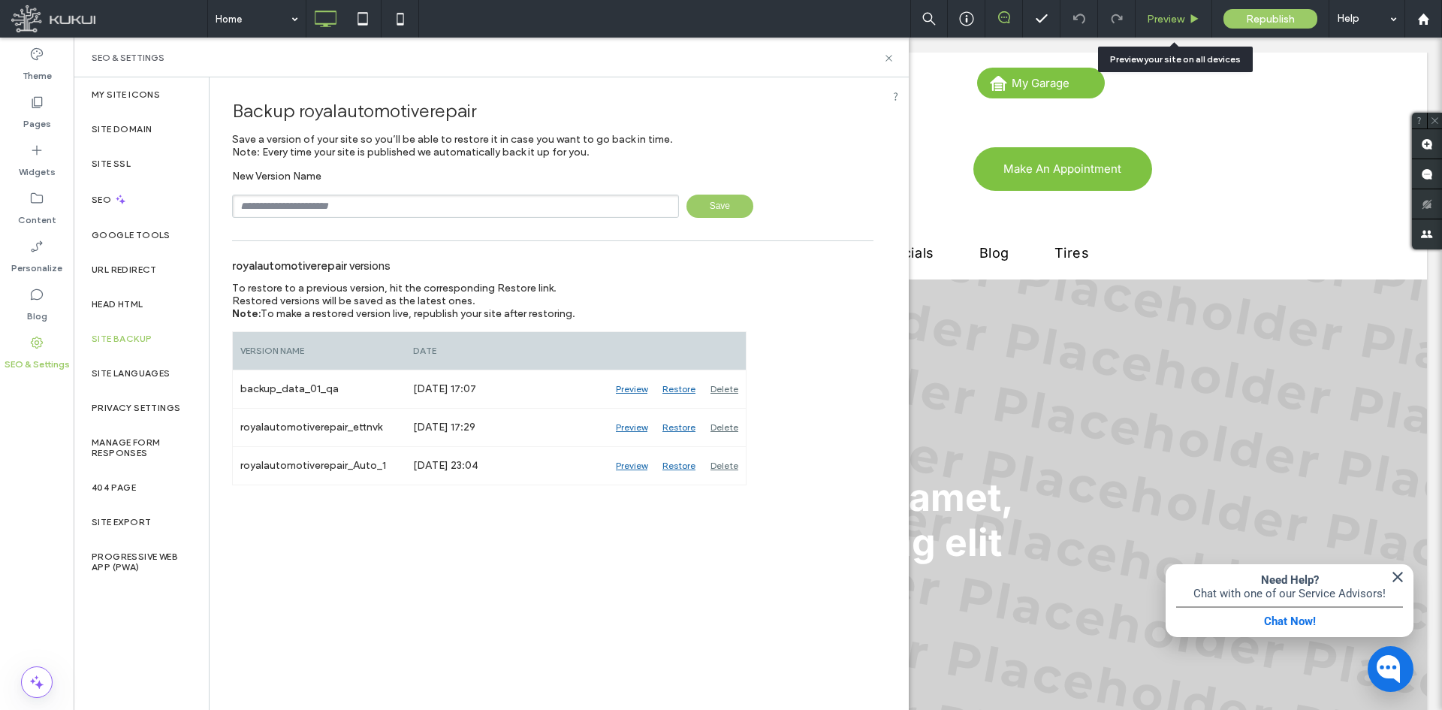
click at [1160, 14] on span "Preview" at bounding box center [1166, 19] width 38 height 13
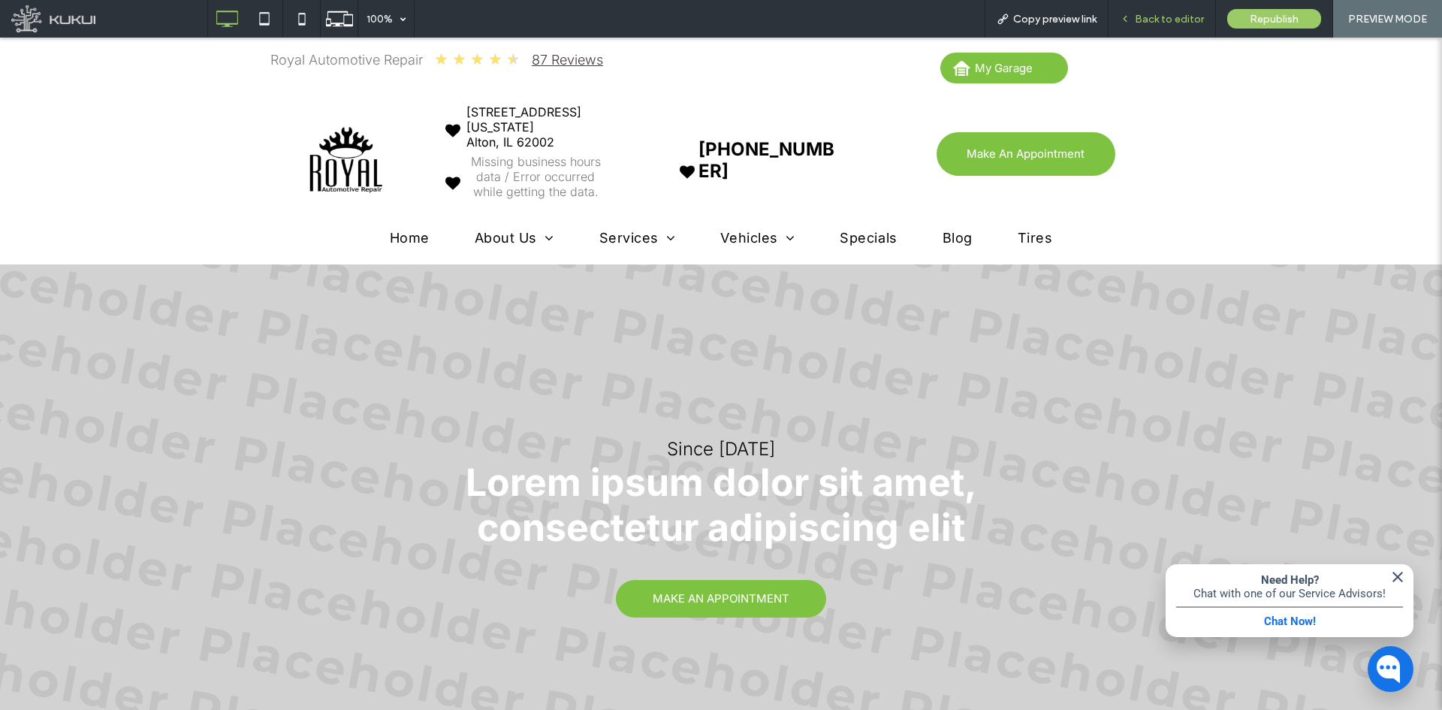
click at [1173, 24] on span "Back to editor" at bounding box center [1169, 19] width 69 height 13
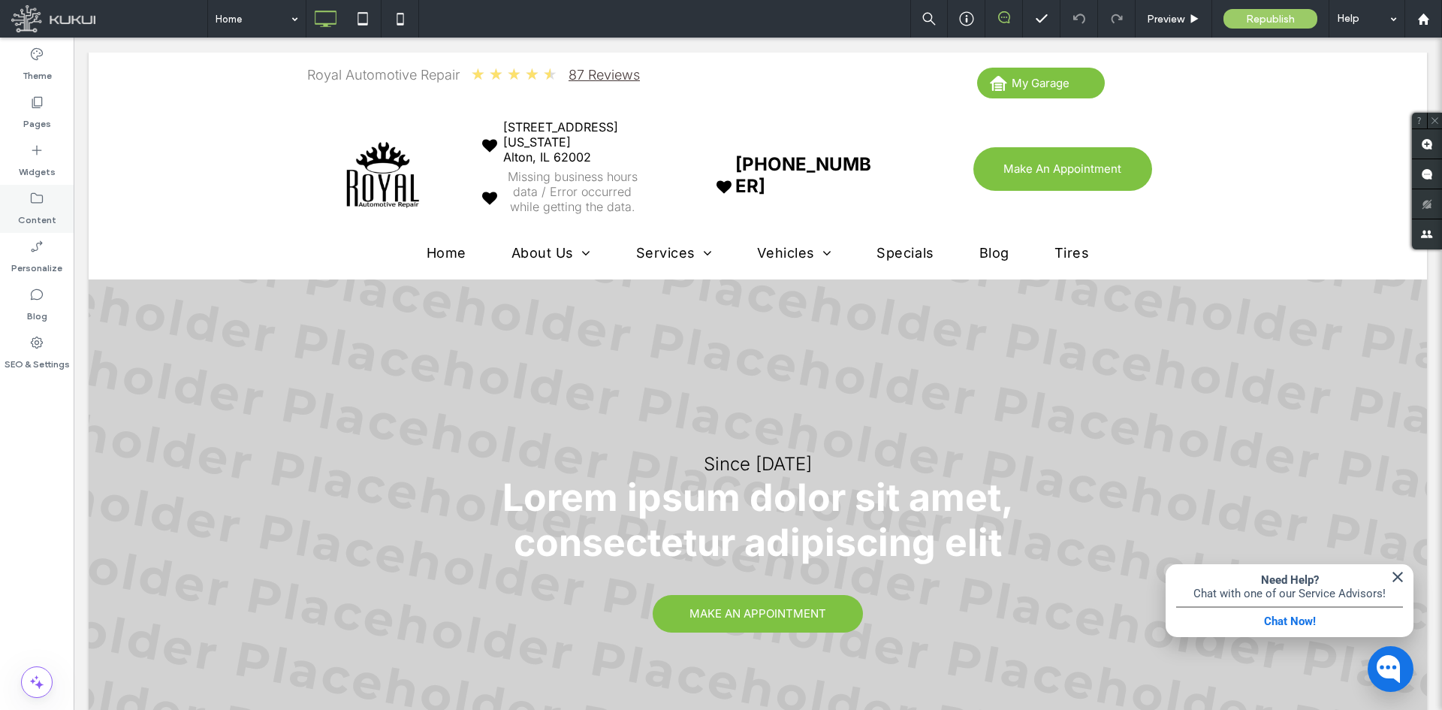
click at [47, 201] on div "Content" at bounding box center [37, 209] width 74 height 48
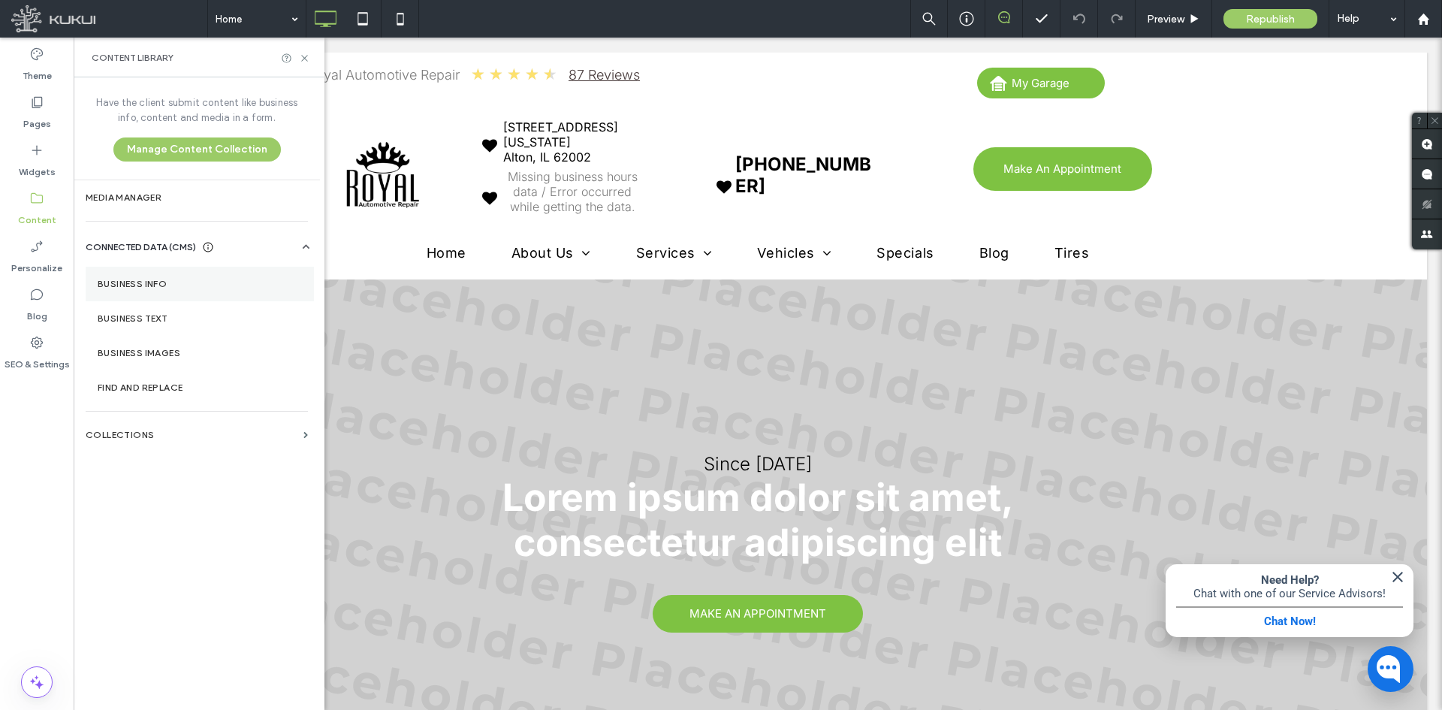
click at [109, 271] on section "Business Info" at bounding box center [200, 284] width 228 height 35
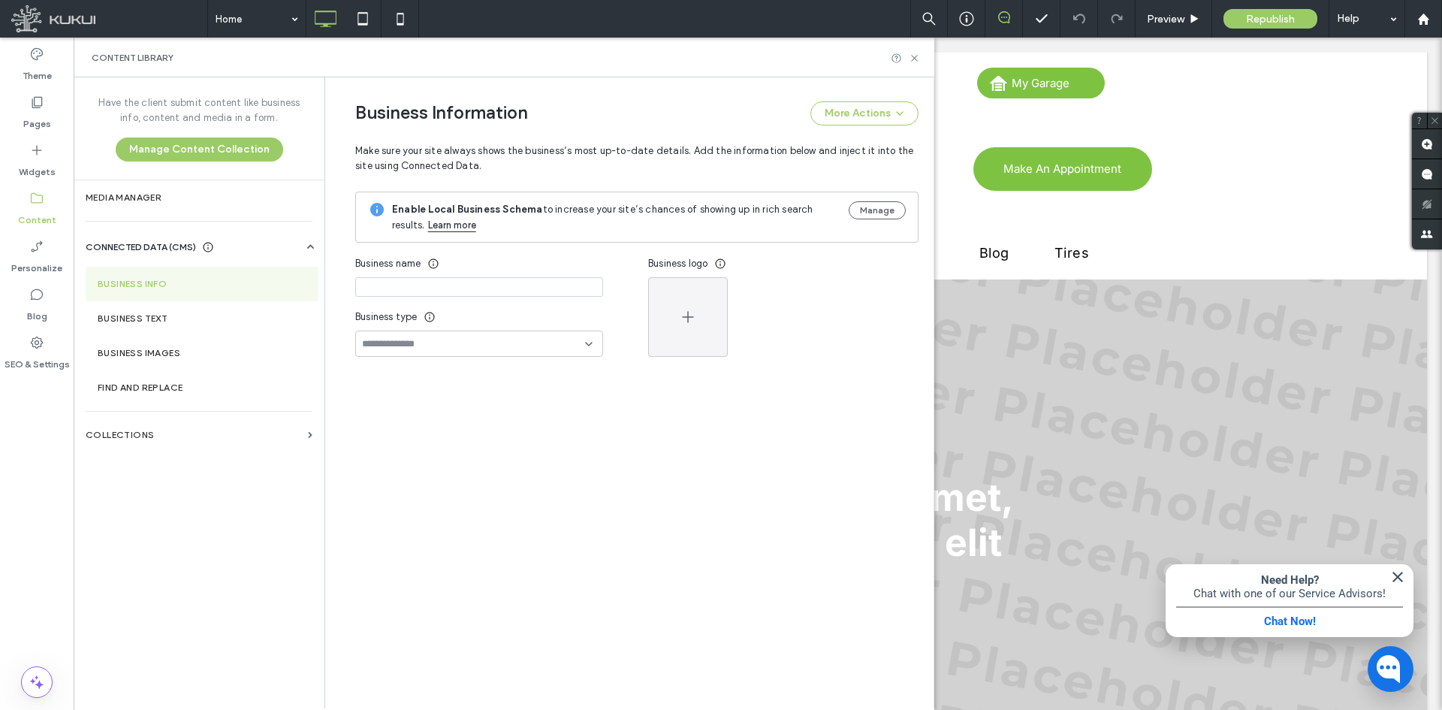
type input "**********"
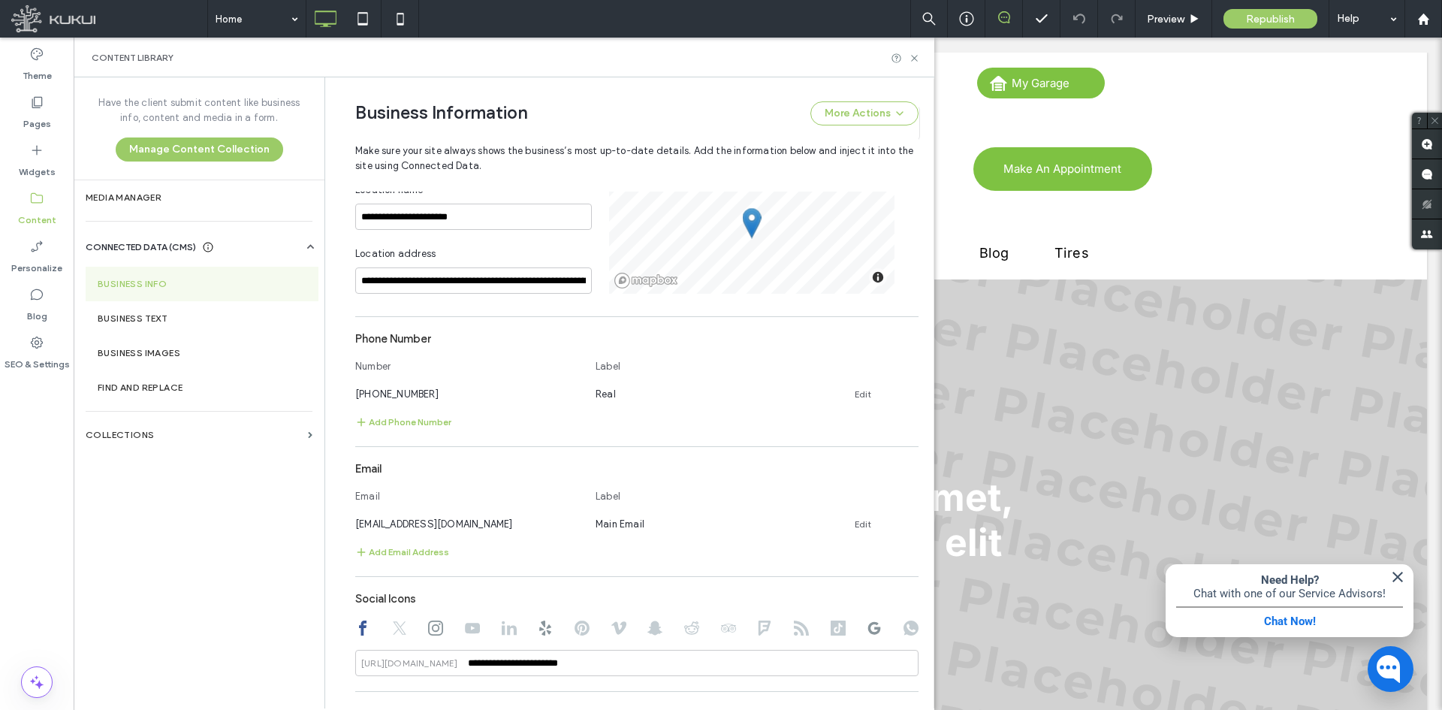
scroll to position [424, 0]
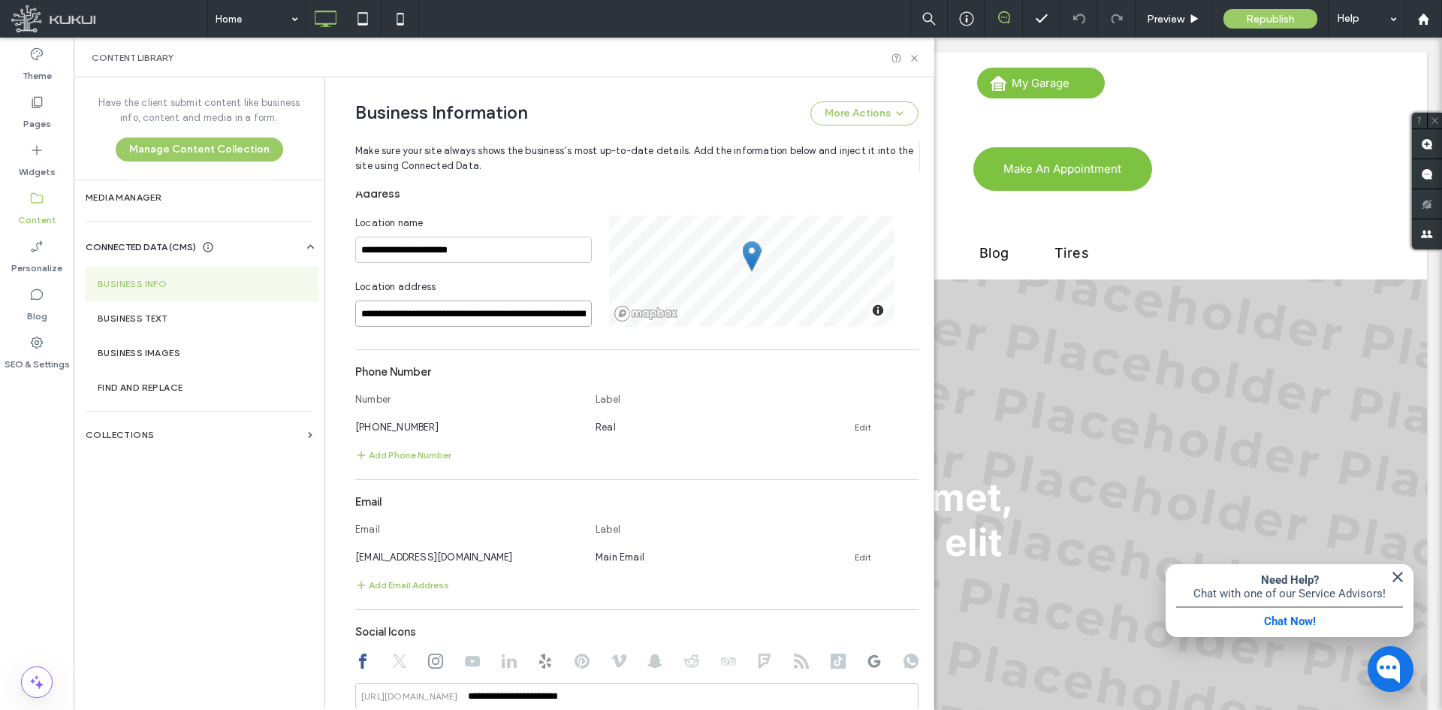
click at [518, 315] on input "**********" at bounding box center [473, 313] width 237 height 26
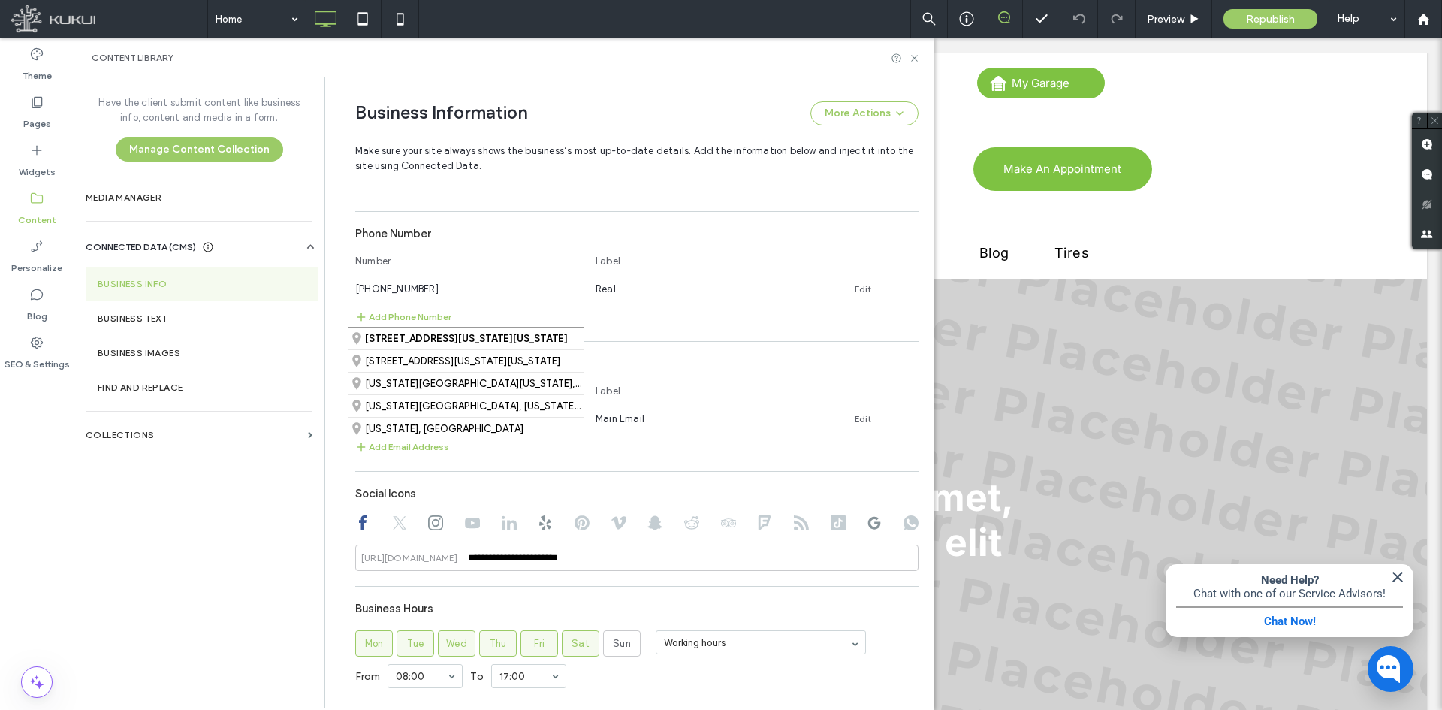
scroll to position [575, 0]
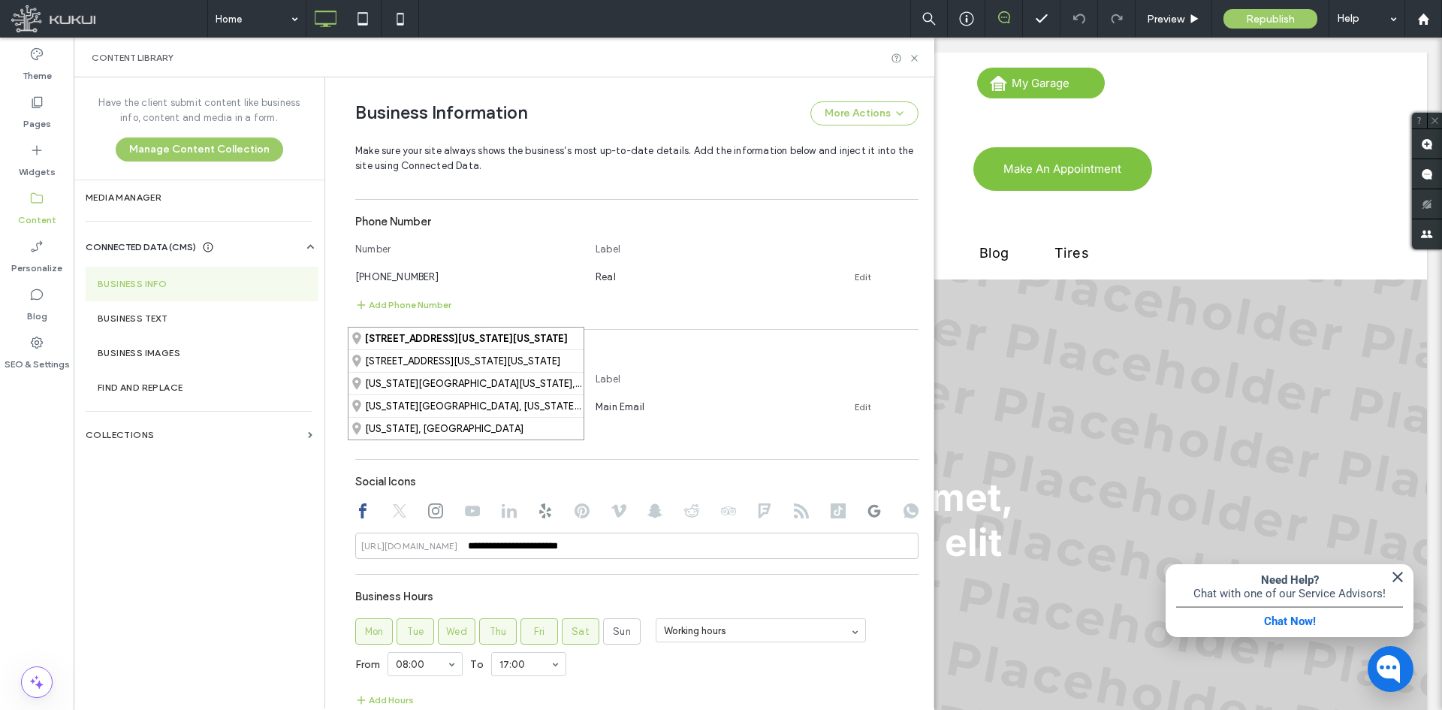
click at [734, 295] on section "Phone Number Number Label (719) 407-4131 Real Edit Add Phone Number" at bounding box center [636, 260] width 563 height 107
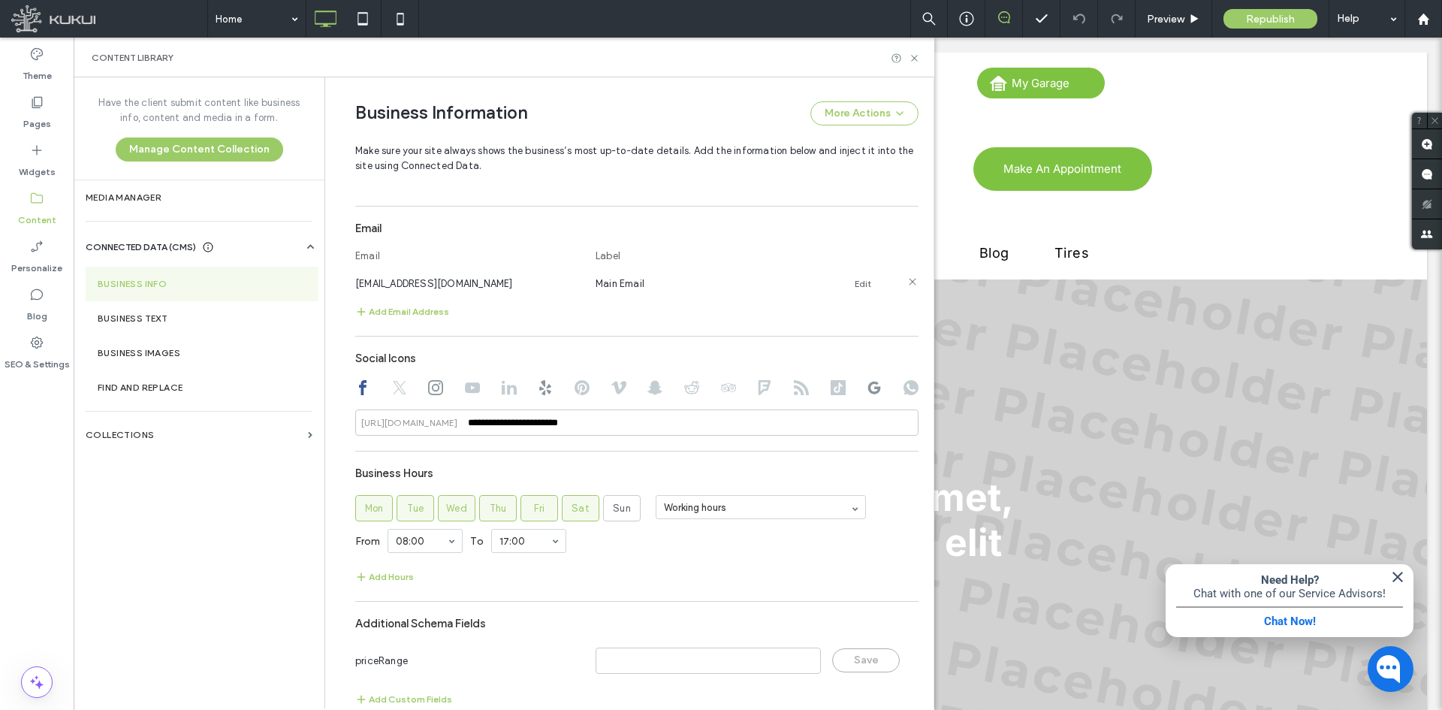
scroll to position [724, 0]
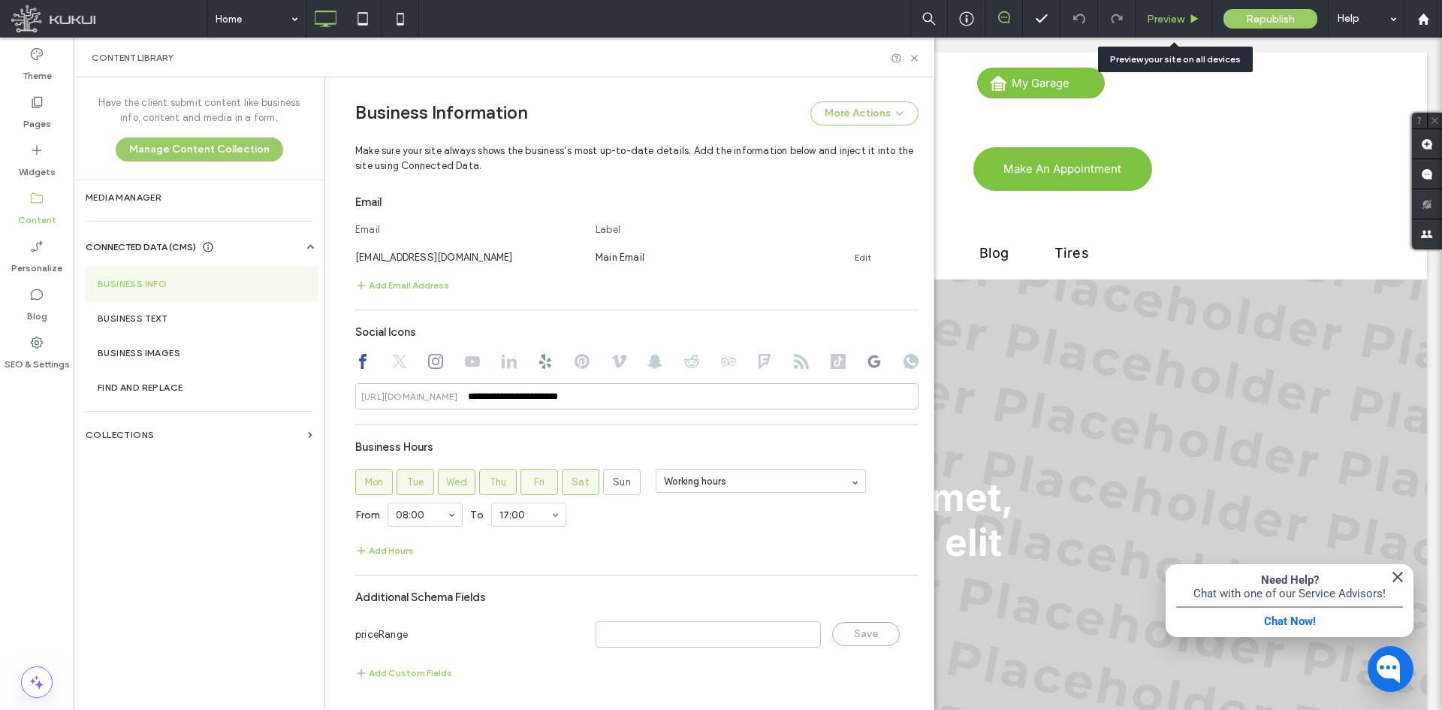
click at [1184, 23] on span "Preview" at bounding box center [1166, 19] width 38 height 13
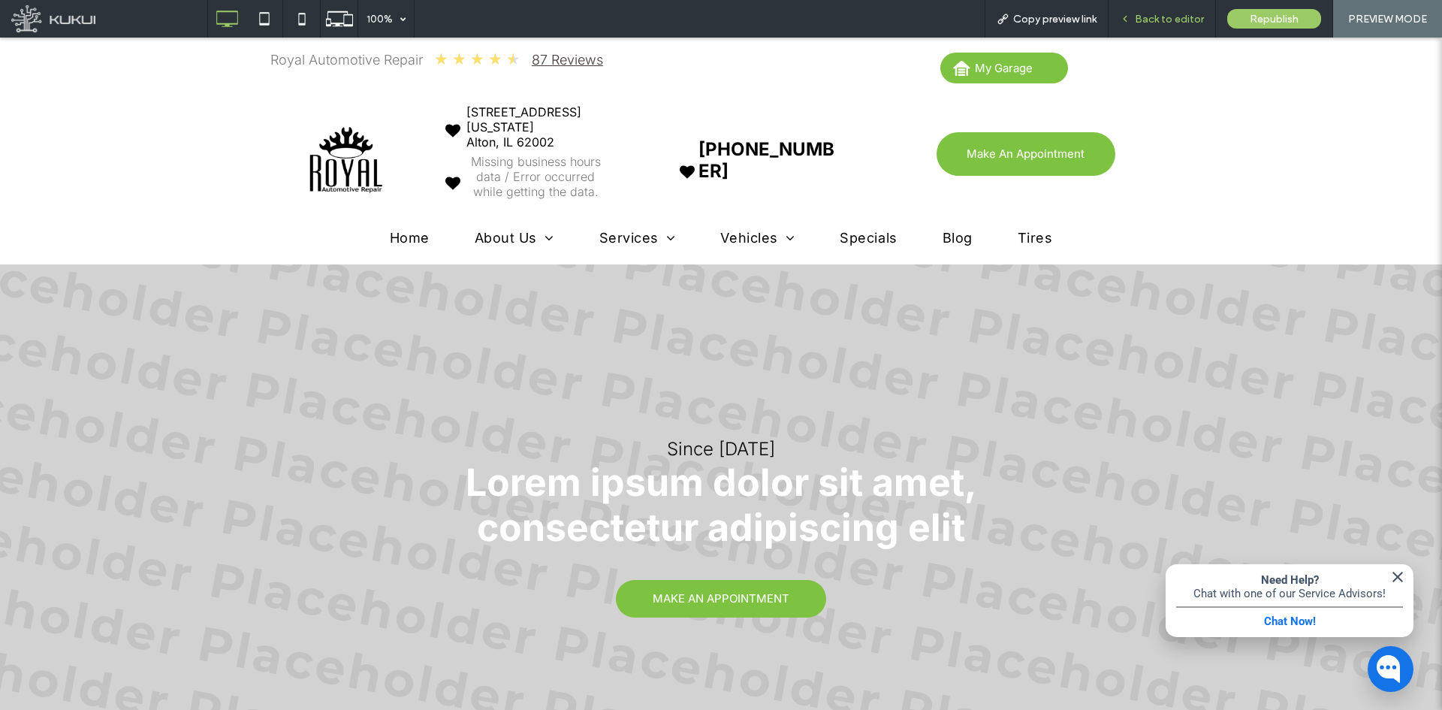
click at [1160, 27] on div "Back to editor" at bounding box center [1162, 19] width 107 height 38
click at [1151, 17] on span "Back to editor" at bounding box center [1169, 19] width 69 height 13
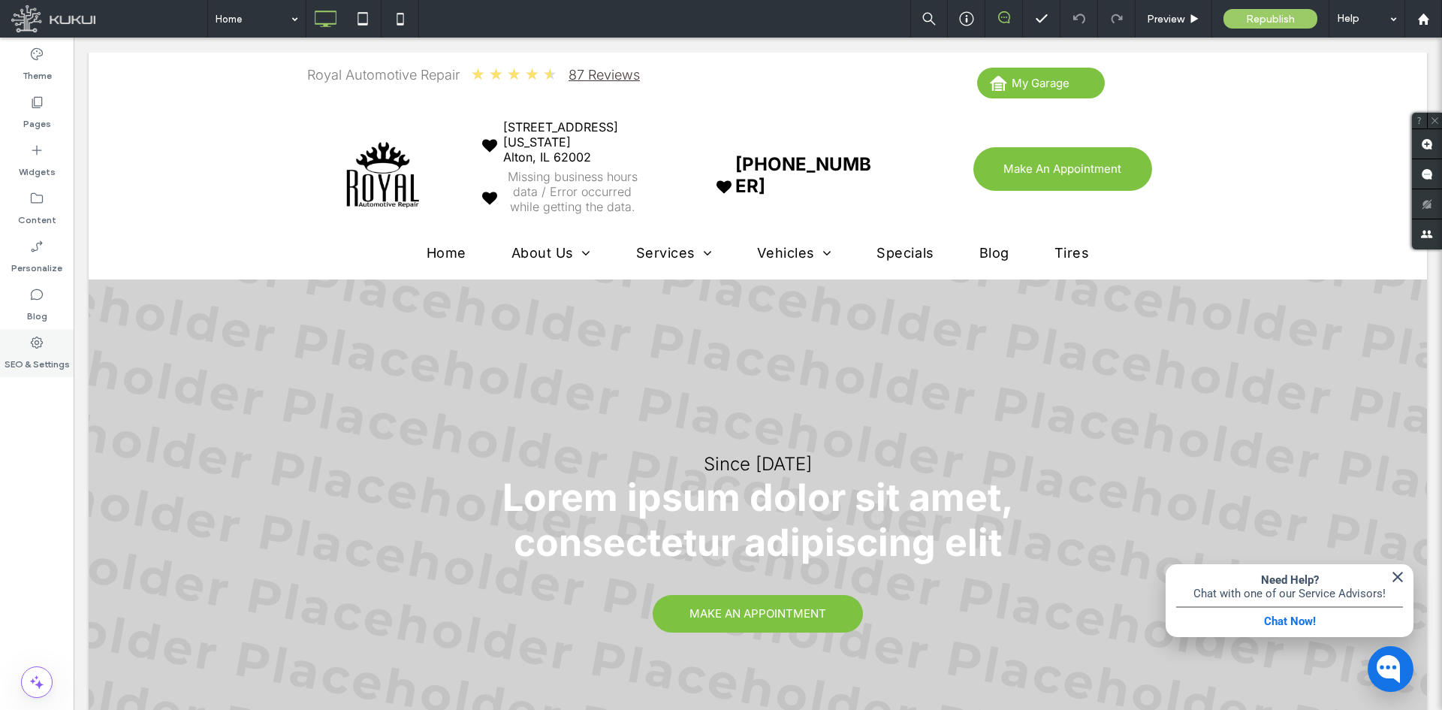
click at [46, 354] on label "SEO & Settings" at bounding box center [37, 360] width 65 height 21
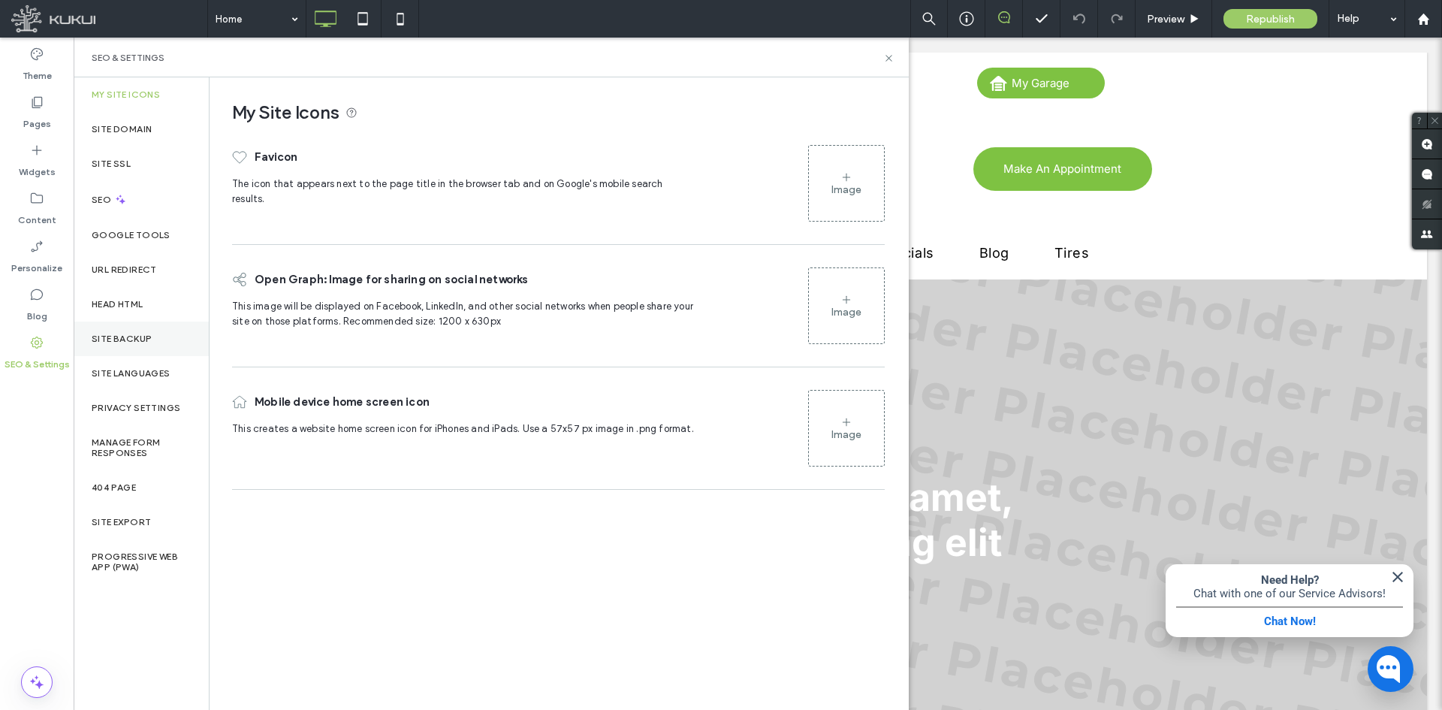
click at [125, 336] on label "Site Backup" at bounding box center [122, 338] width 60 height 11
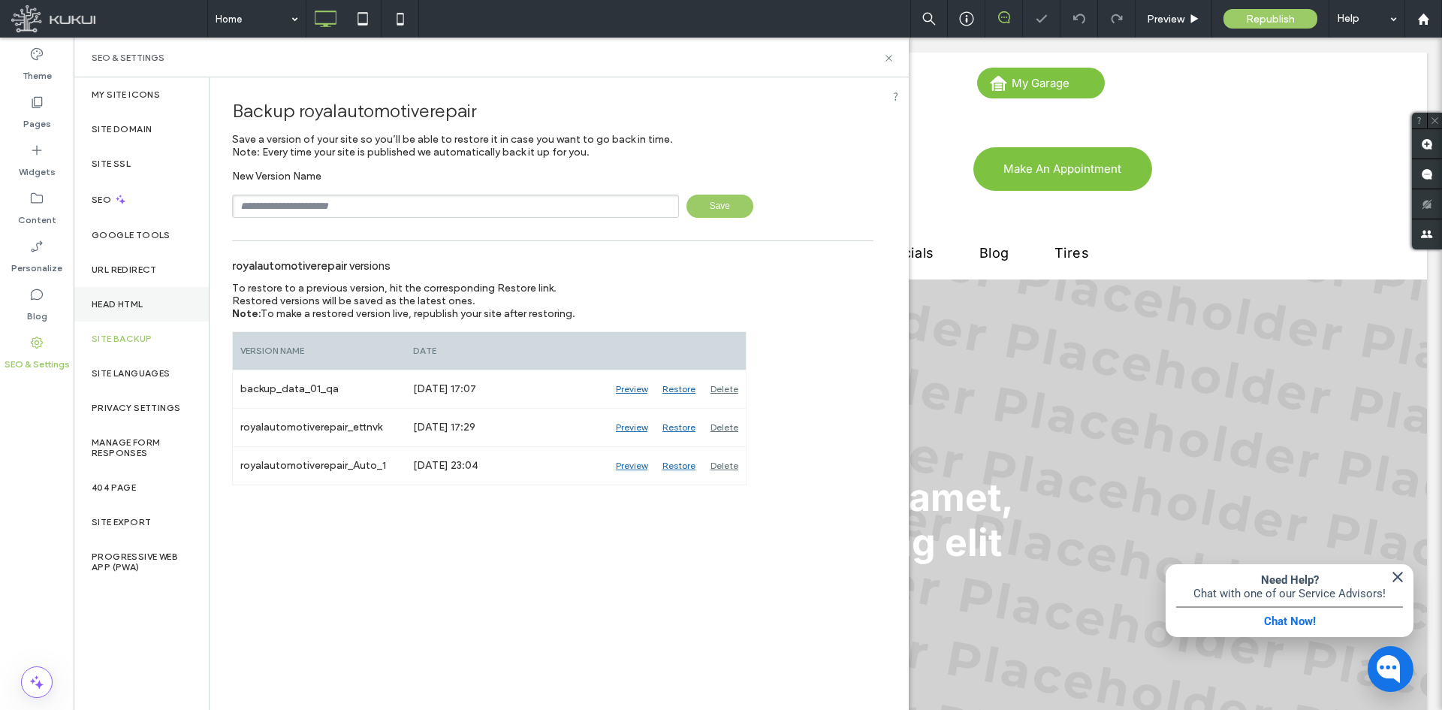
click at [125, 315] on div "Head HTML" at bounding box center [141, 304] width 135 height 35
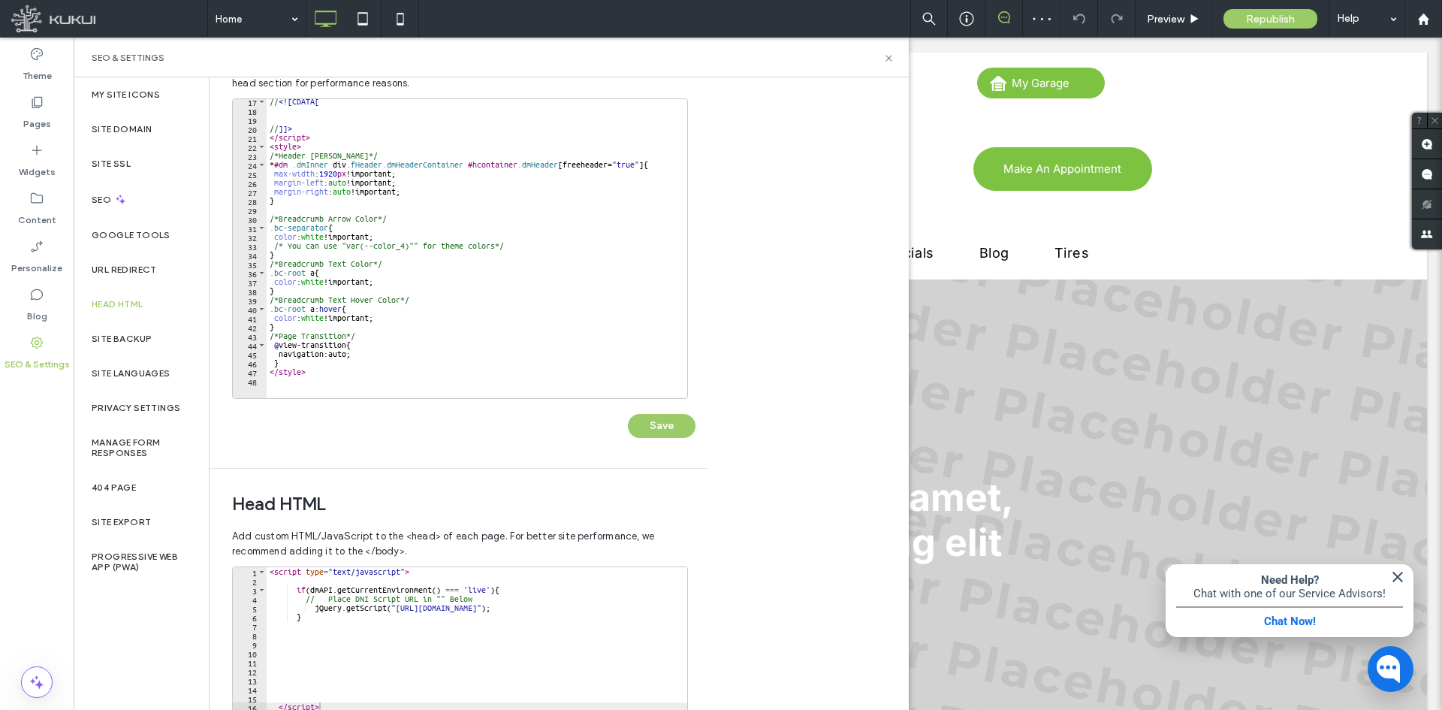
scroll to position [300, 0]
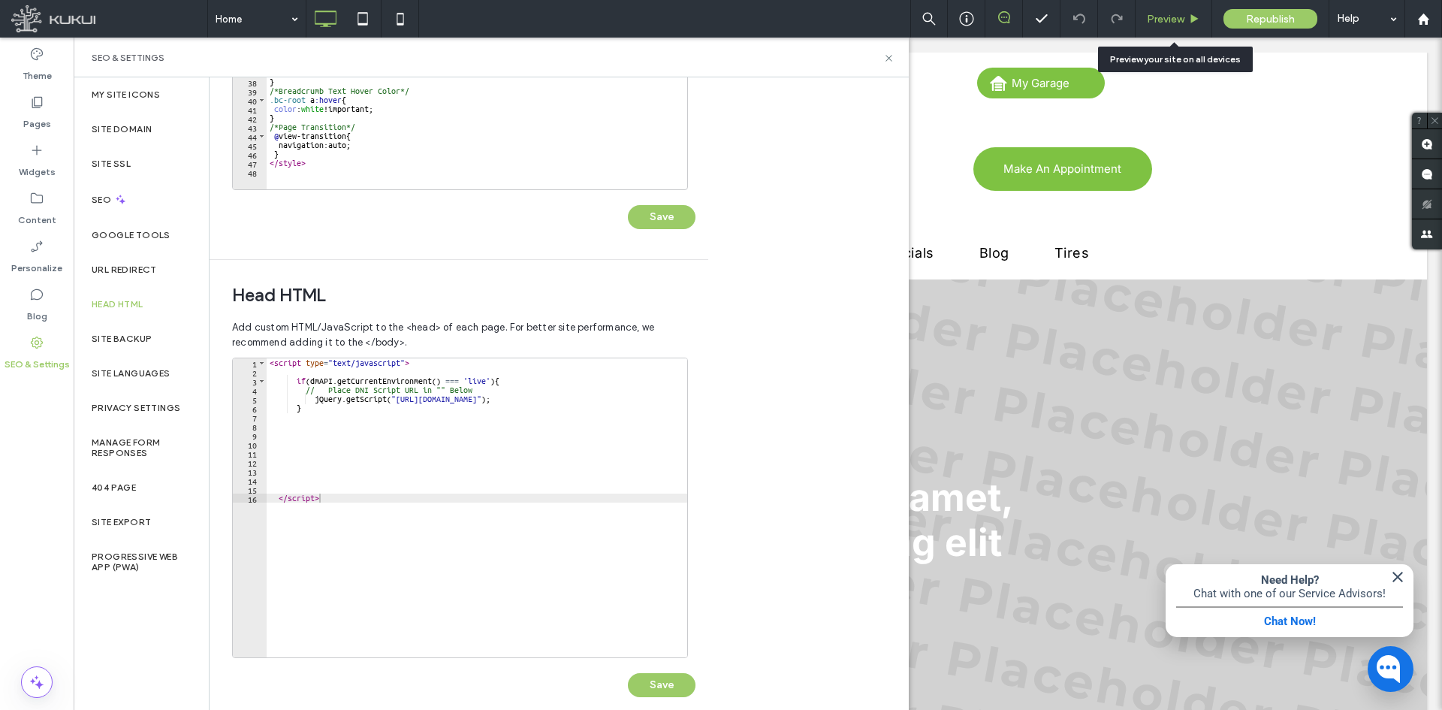
click at [1153, 17] on span "Preview" at bounding box center [1166, 19] width 38 height 13
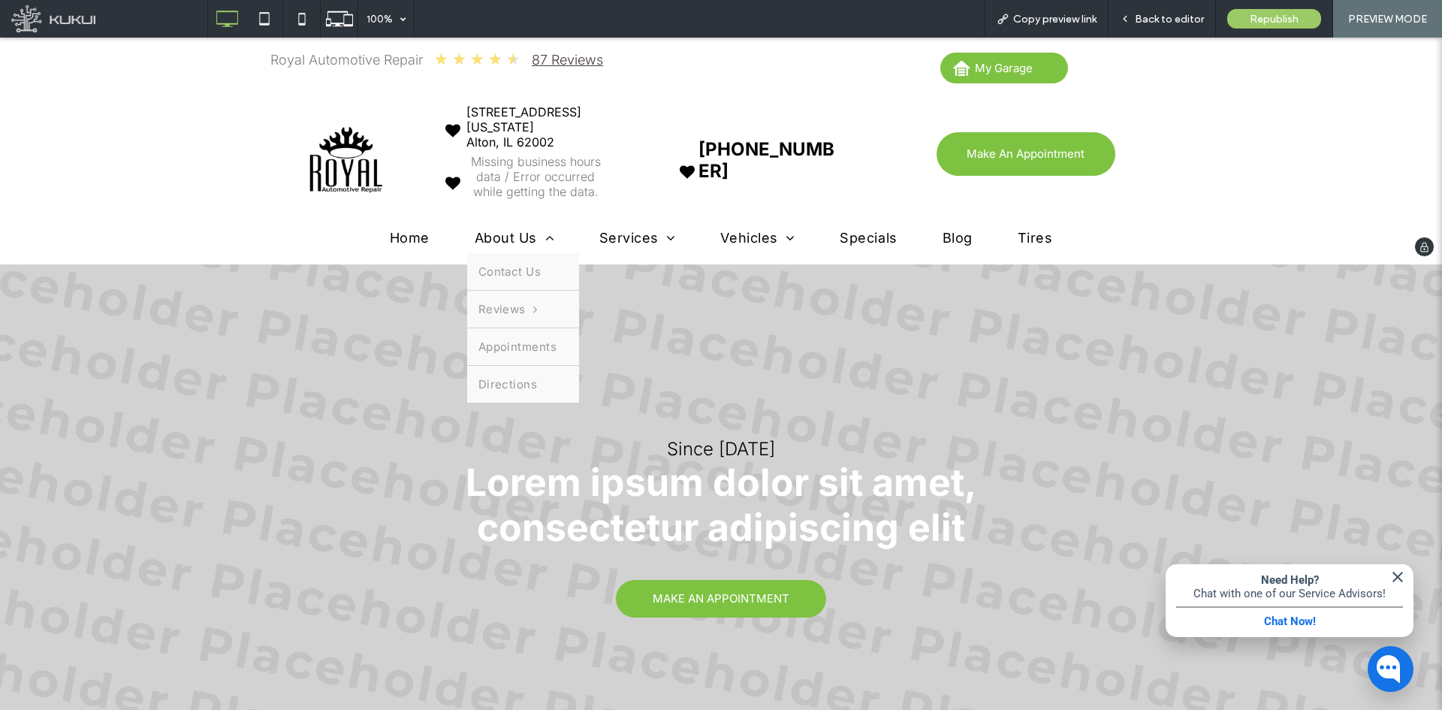
click at [505, 231] on span "About Us" at bounding box center [515, 238] width 80 height 16
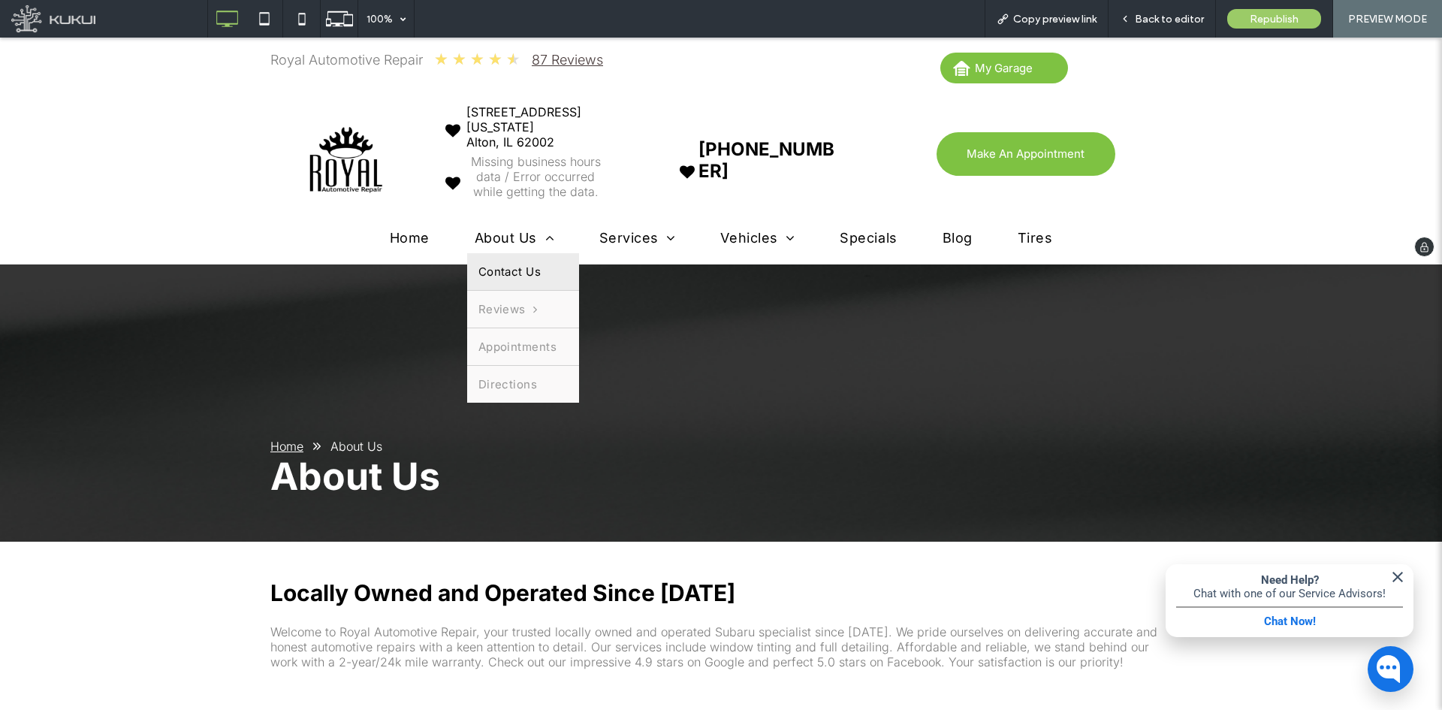
click at [508, 268] on span "Contact Us" at bounding box center [509, 271] width 63 height 14
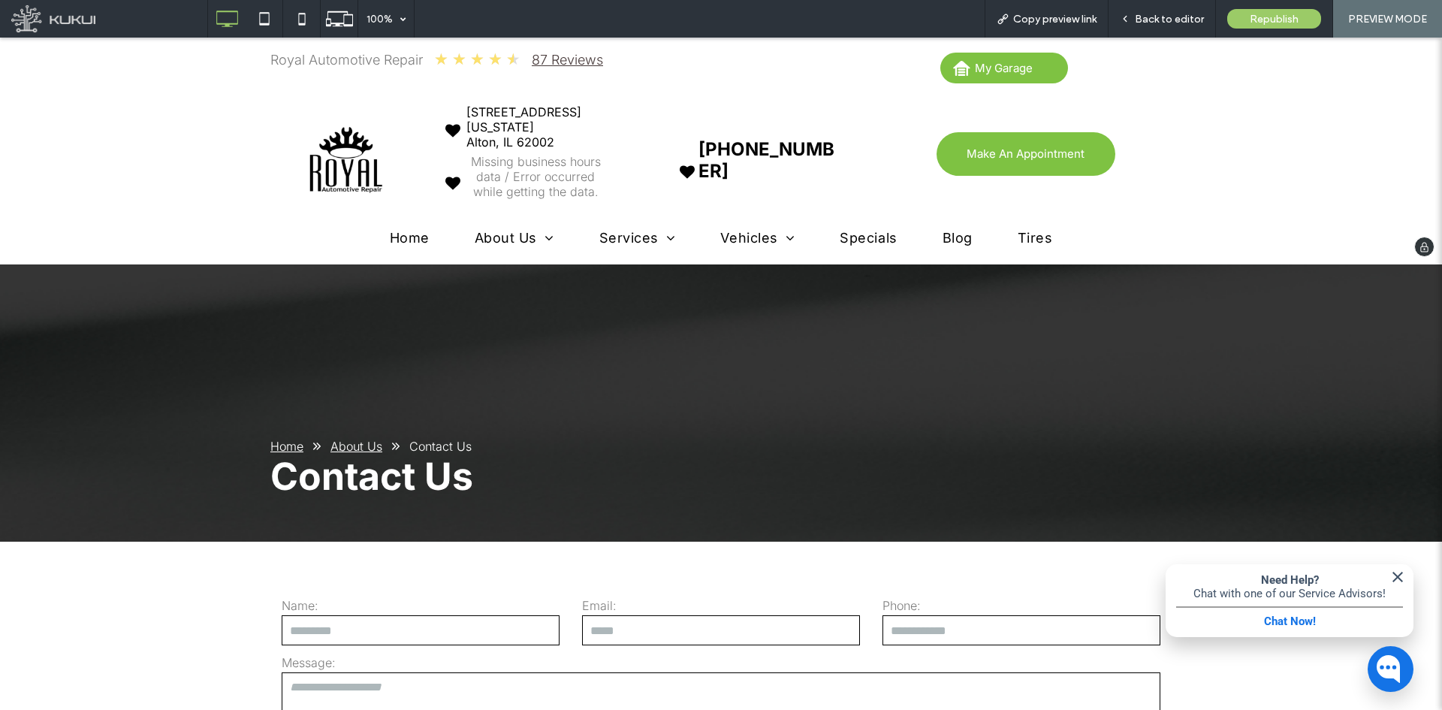
click at [1018, 239] on span "Tires" at bounding box center [1035, 238] width 35 height 16
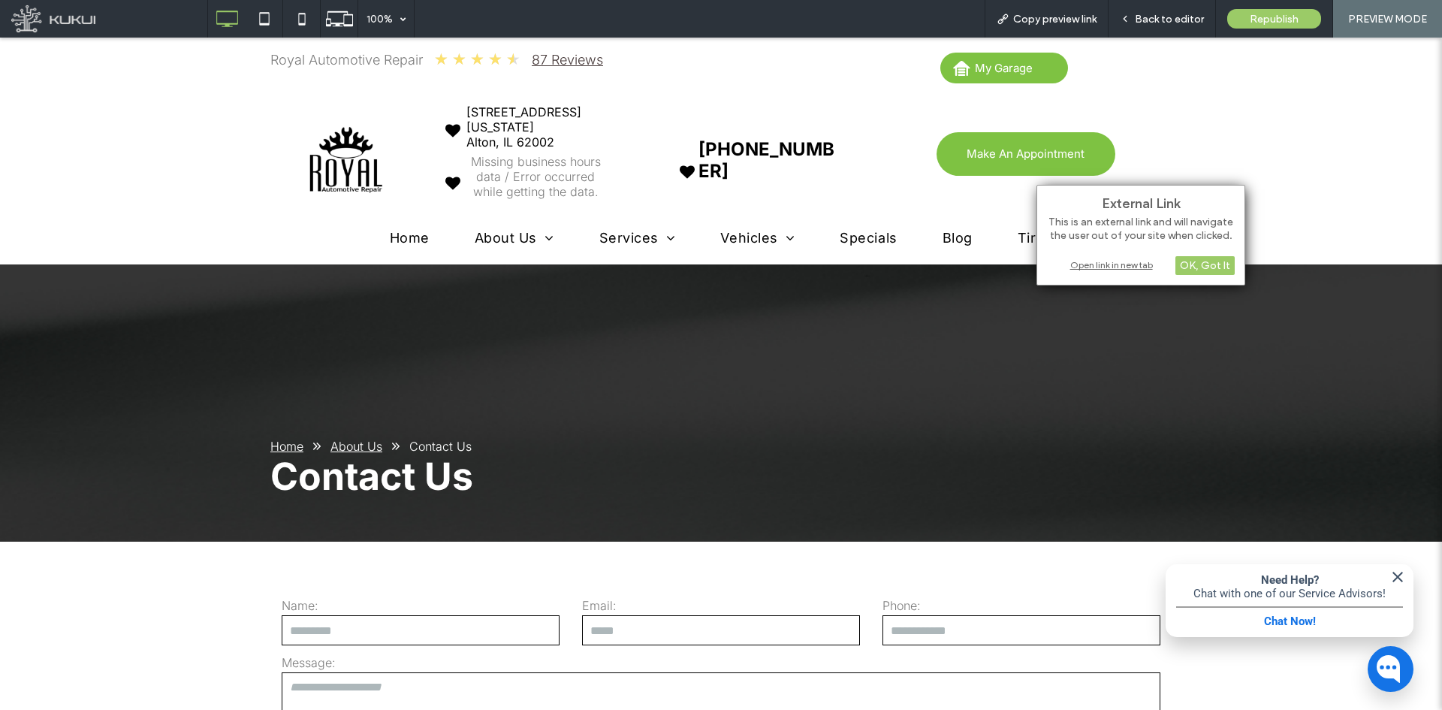
click at [1071, 261] on div "Open link in new tab" at bounding box center [1141, 265] width 188 height 16
